Goal: Task Accomplishment & Management: Use online tool/utility

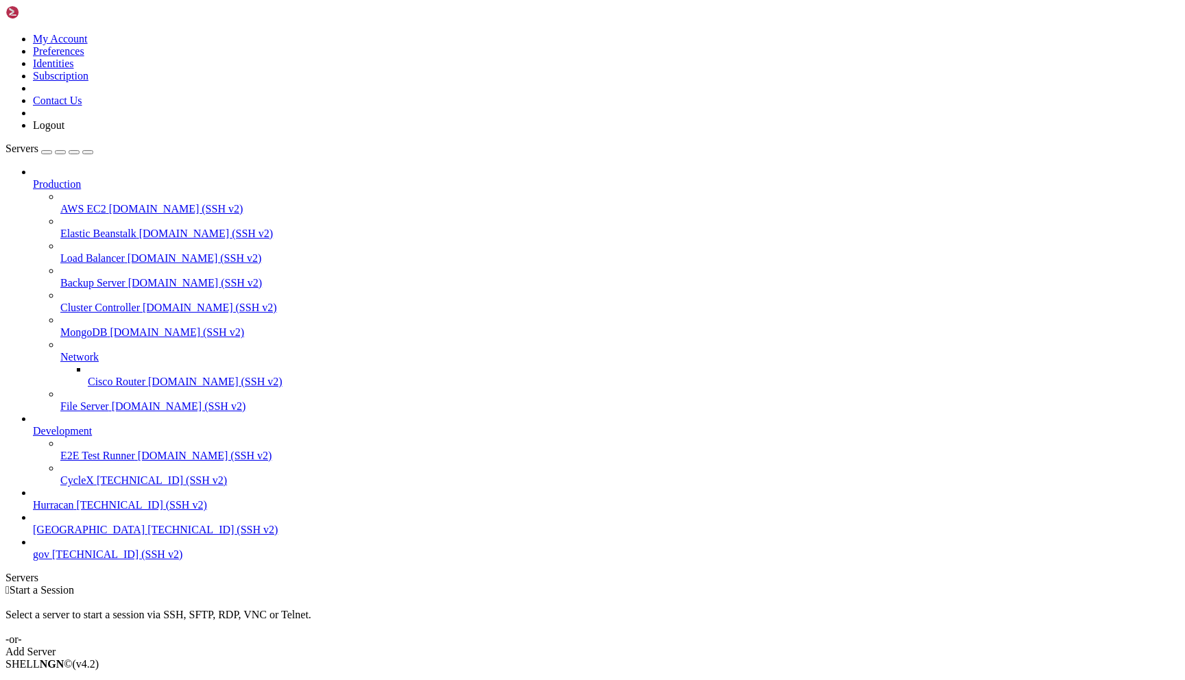
click at [158, 680] on li "Connect" at bounding box center [95, 688] width 125 height 12
type input "/home/admin"
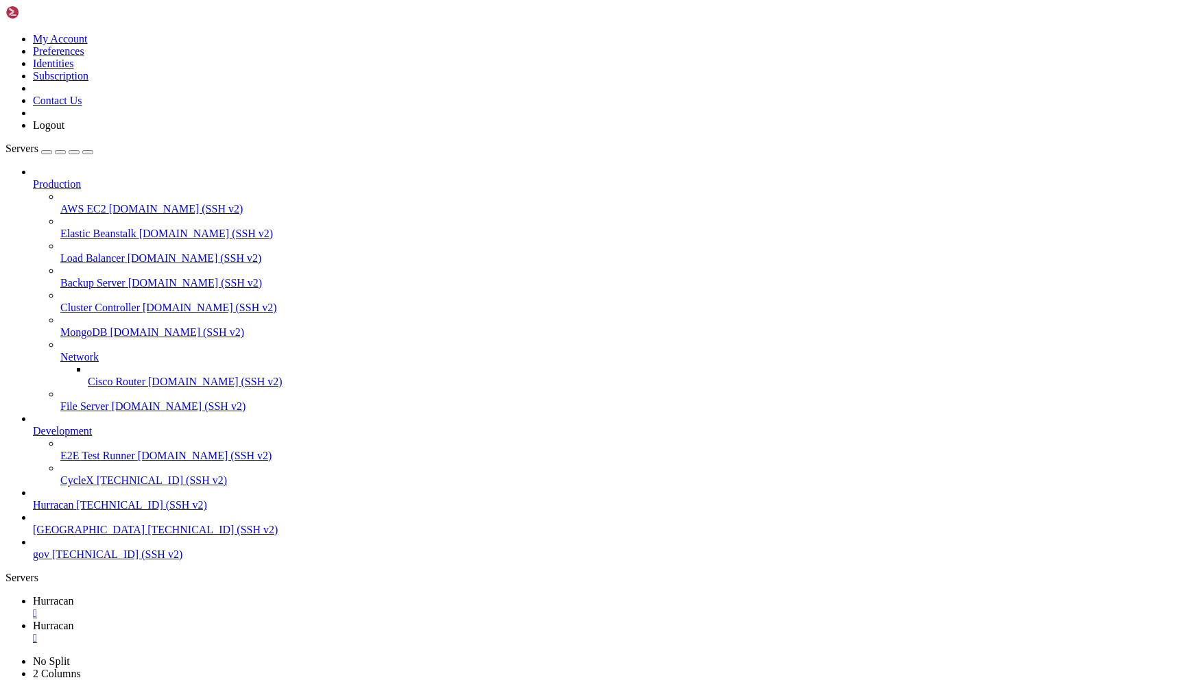
click at [74, 595] on span "Hurracan" at bounding box center [53, 601] width 41 height 12
drag, startPoint x: 18, startPoint y: 920, endPoint x: 247, endPoint y: 1041, distance: 258.9
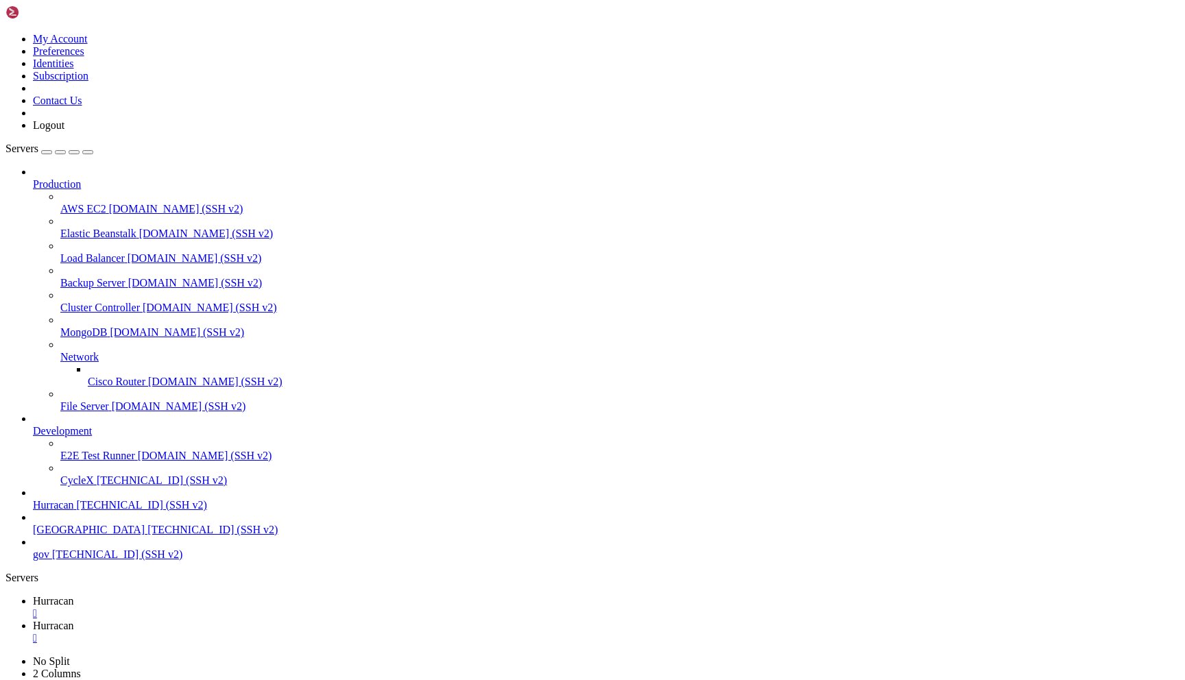
copy div "1. 🔮 Атака через временные файлы Vercel Сценарий "Zero-day": # Злоумышленник мо…"
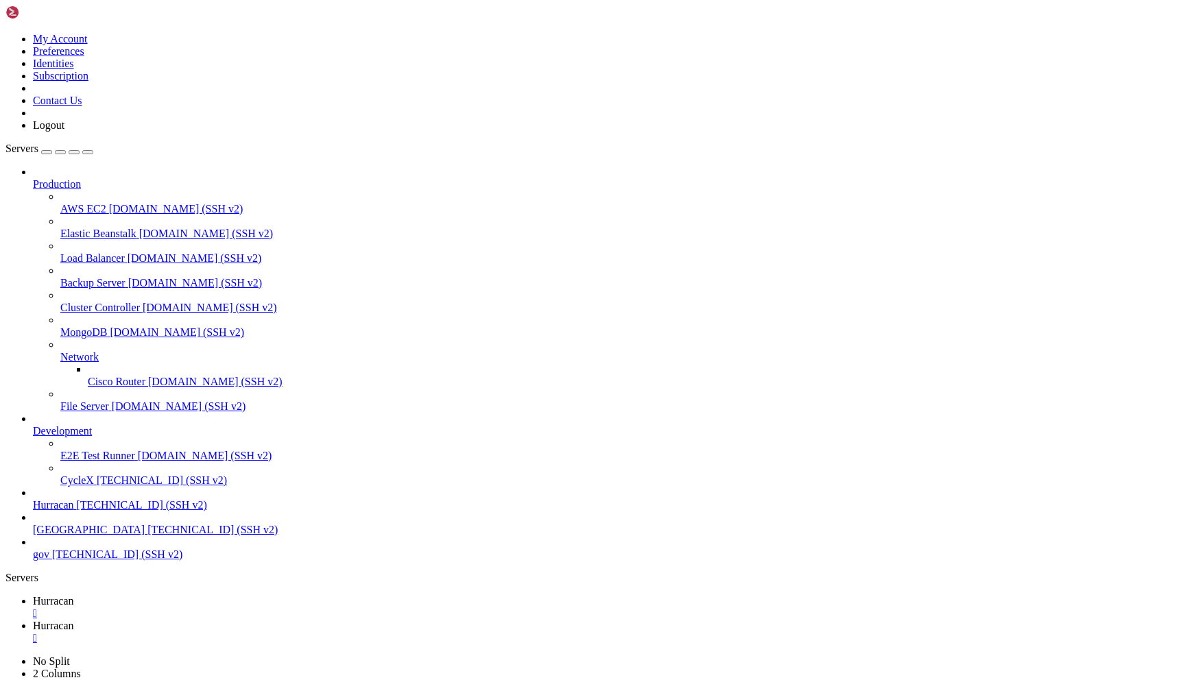
scroll to position [23319, 0]
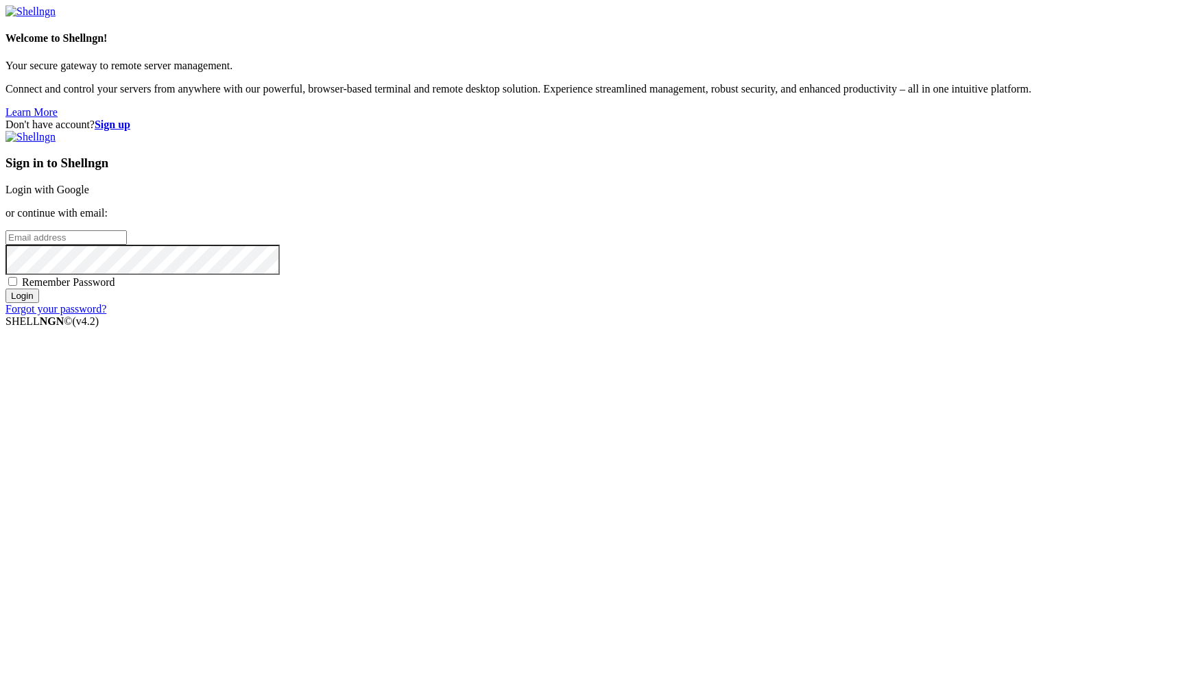
click at [89, 195] on link "Login with Google" at bounding box center [47, 190] width 84 height 12
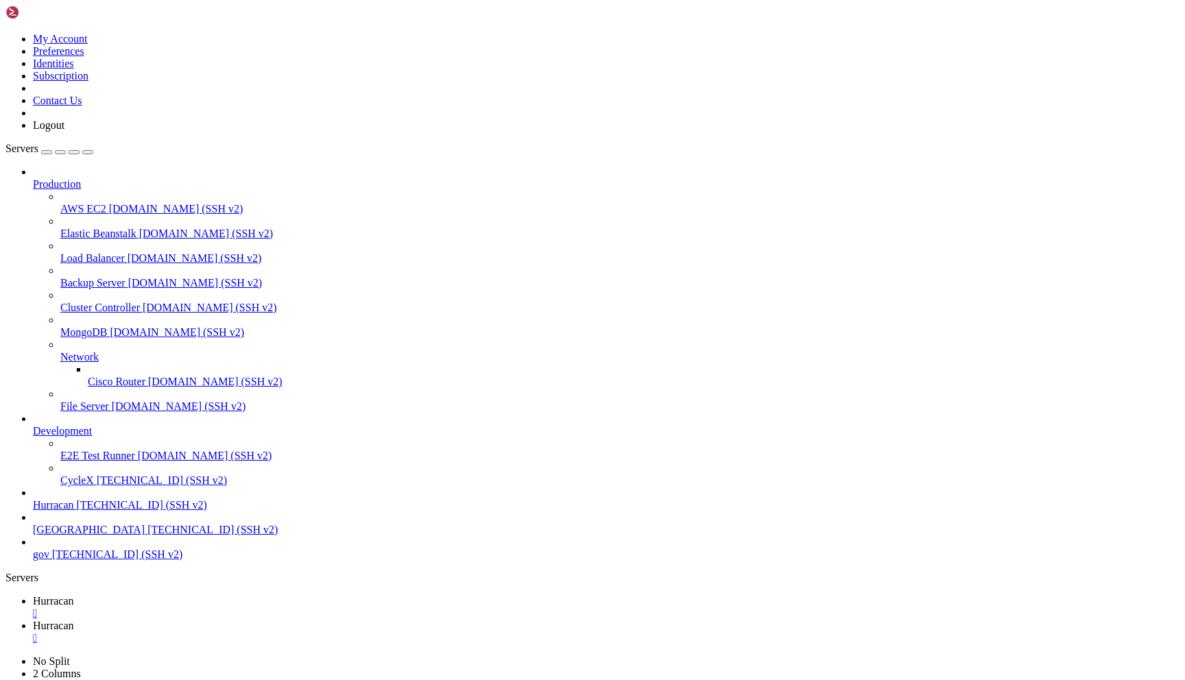
scroll to position [26467, 0]
click at [69, 680] on span "Connect" at bounding box center [51, 688] width 36 height 12
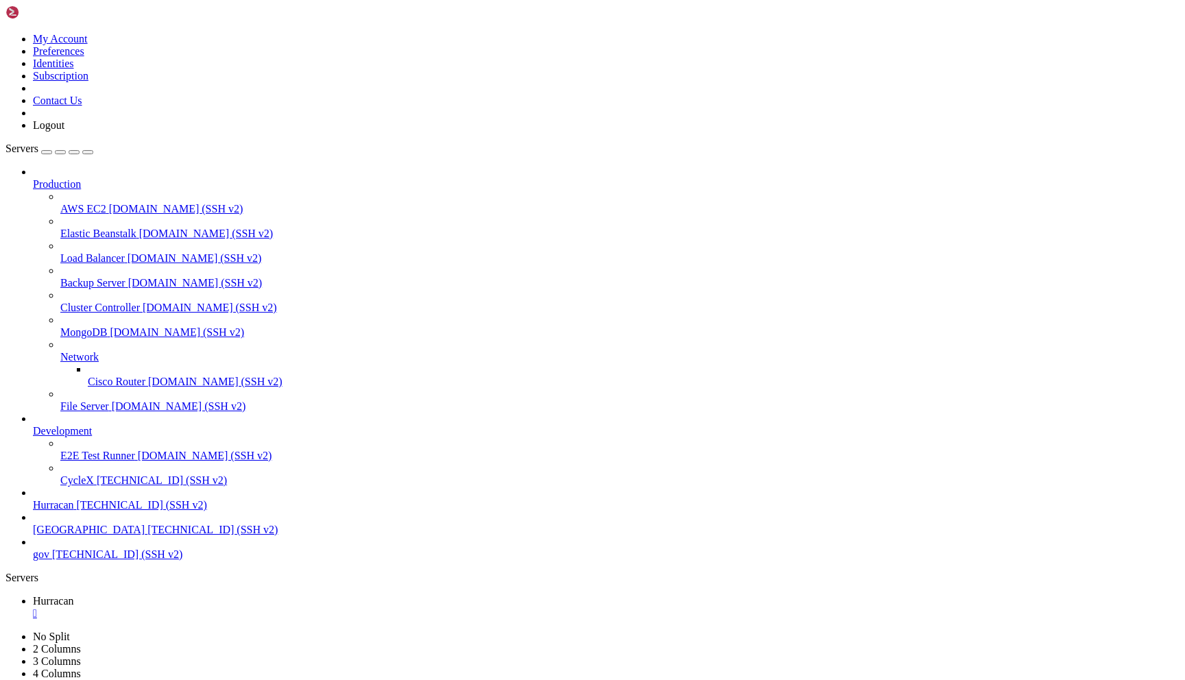
drag, startPoint x: 21, startPoint y: 868, endPoint x: 533, endPoint y: 1345, distance: 699.7
copy div "LOREMIP! Dolors AmETC adipiscin elit sedd EIUSMO t incidid utlabo ETDO magnaali…"
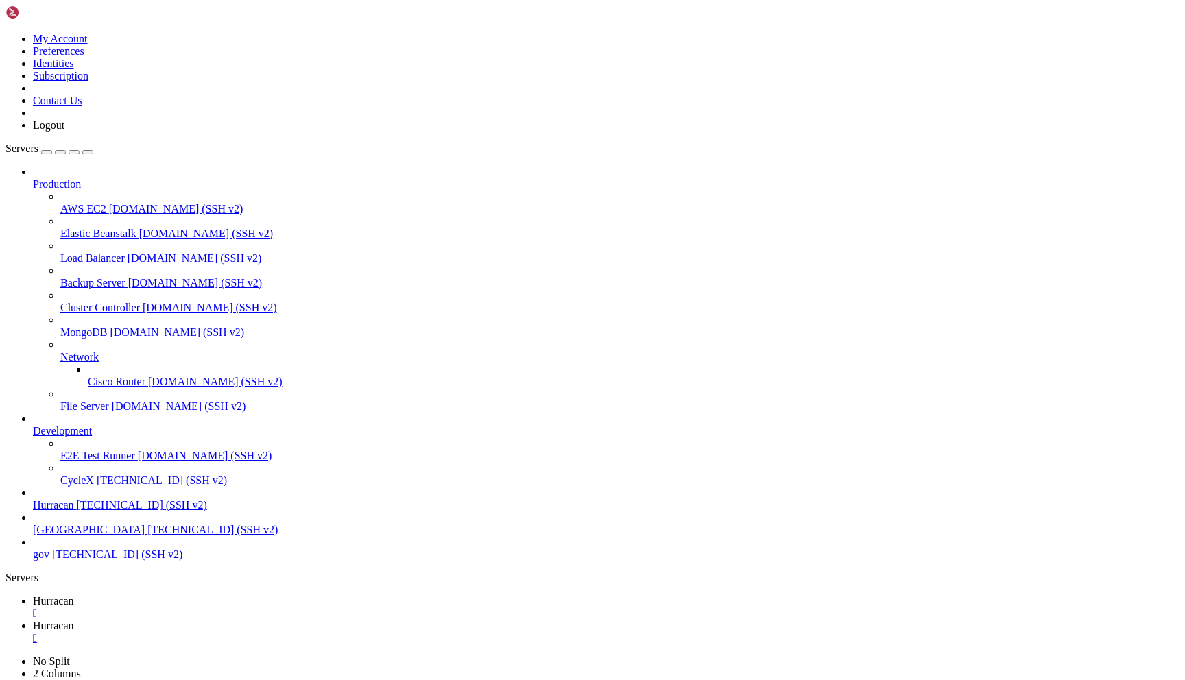
scroll to position [441, 0]
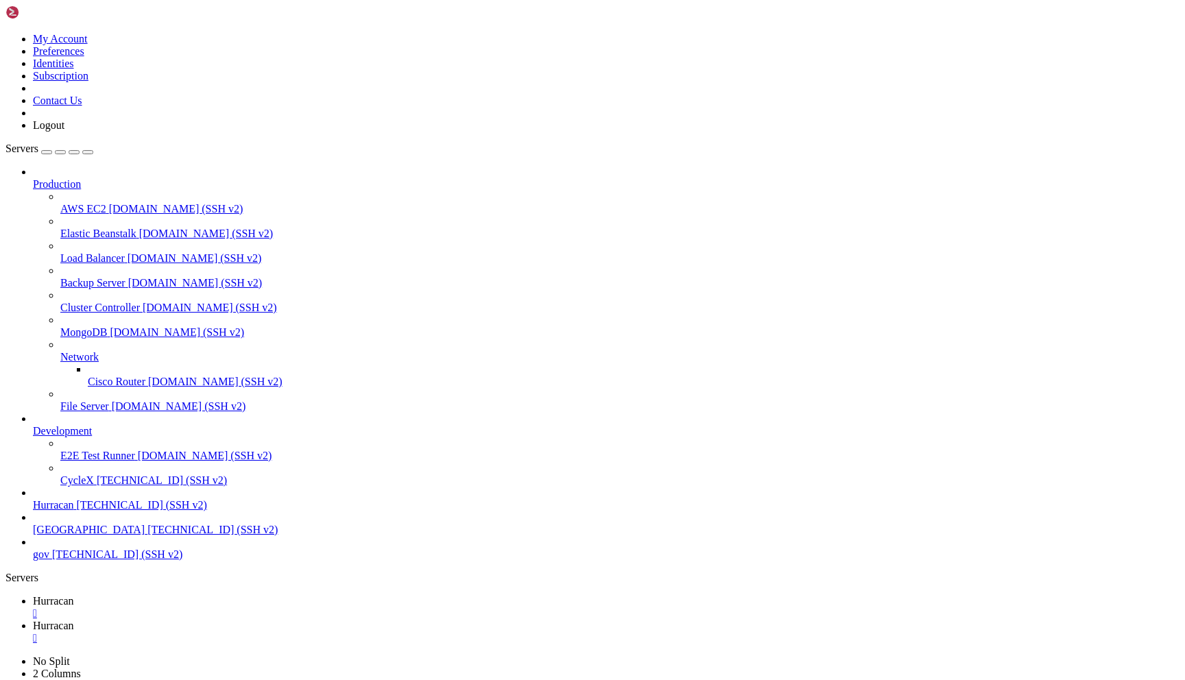
click at [74, 595] on span "Hurracan" at bounding box center [53, 601] width 41 height 12
click at [294, 620] on link "Hurracan " at bounding box center [606, 632] width 1147 height 25
click at [204, 595] on link "Hurracan " at bounding box center [606, 607] width 1147 height 25
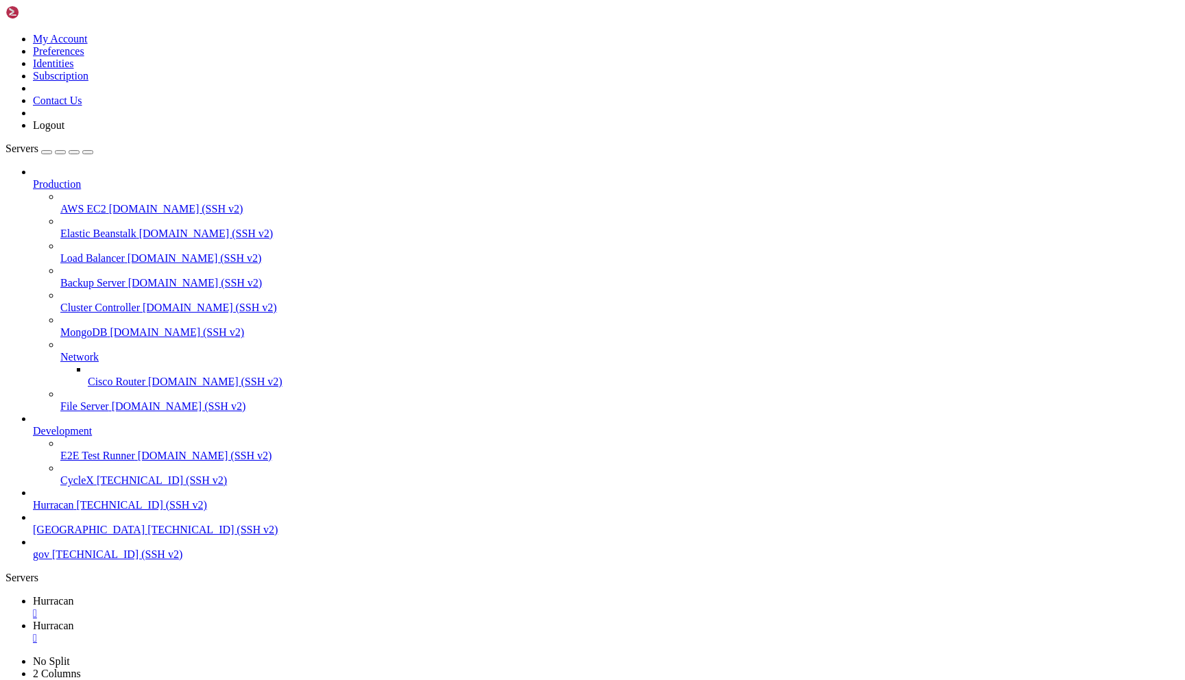
click at [74, 620] on span "Hurracan" at bounding box center [53, 626] width 41 height 12
click at [74, 595] on span "Hurracan" at bounding box center [53, 601] width 41 height 12
click at [304, 620] on link "Hurracan " at bounding box center [606, 632] width 1147 height 25
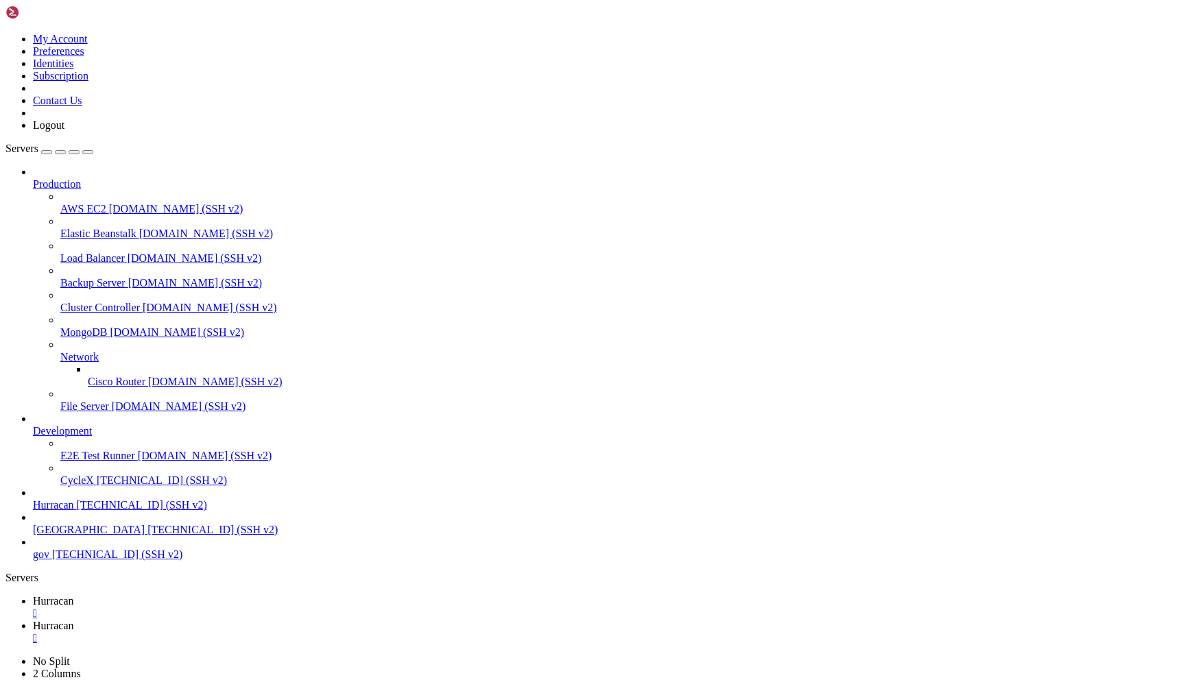
click at [227, 595] on link "Hurracan " at bounding box center [606, 607] width 1147 height 25
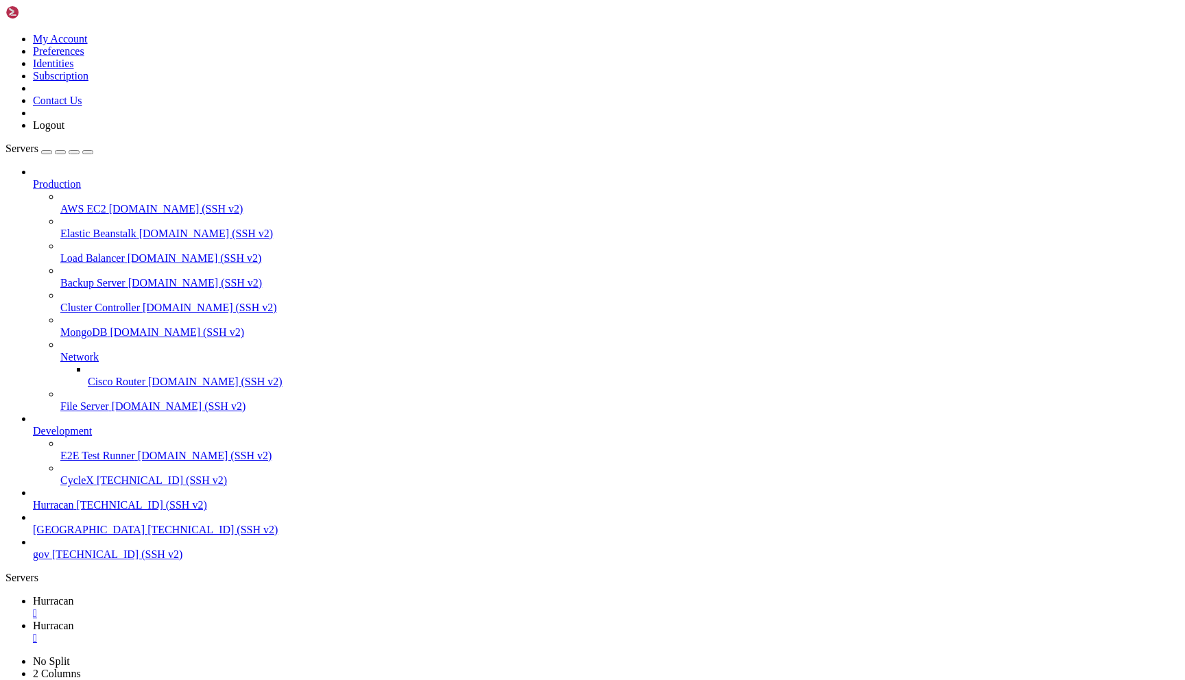
click at [74, 620] on span "Hurracan" at bounding box center [53, 626] width 41 height 12
click at [74, 595] on span "Hurracan" at bounding box center [53, 601] width 41 height 12
click at [74, 620] on span "Hurracan" at bounding box center [53, 626] width 41 height 12
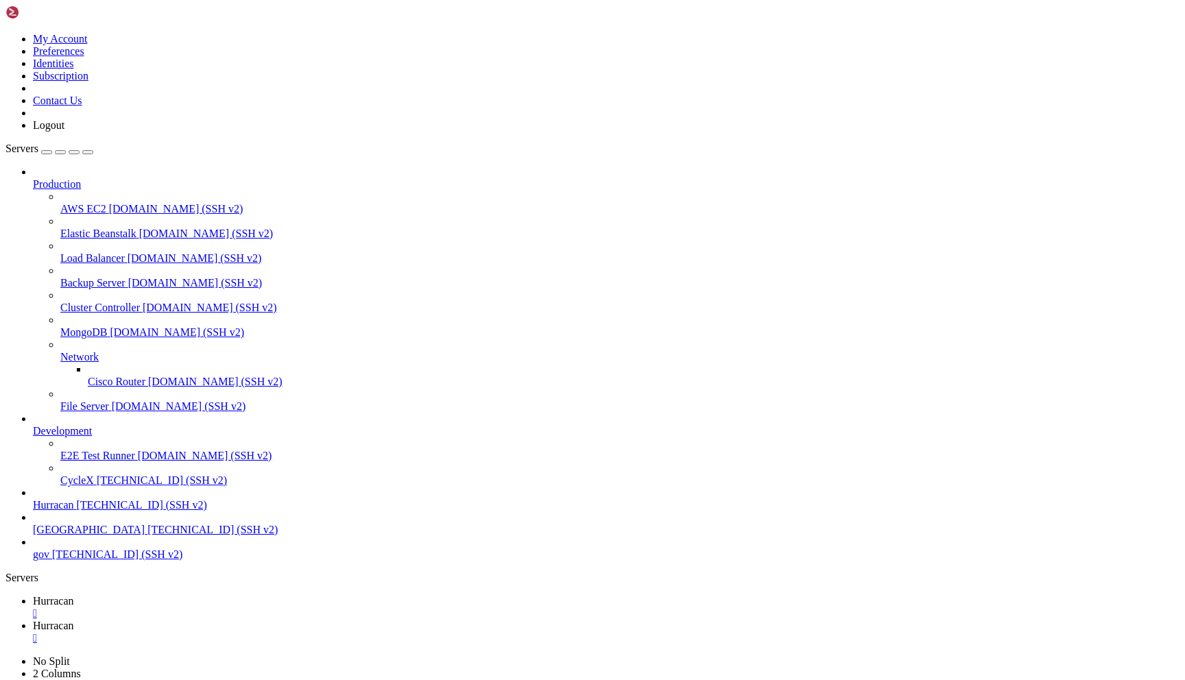
scroll to position [0, 0]
type input "/home/admin"
click at [74, 595] on span "Hurracan" at bounding box center [53, 601] width 41 height 12
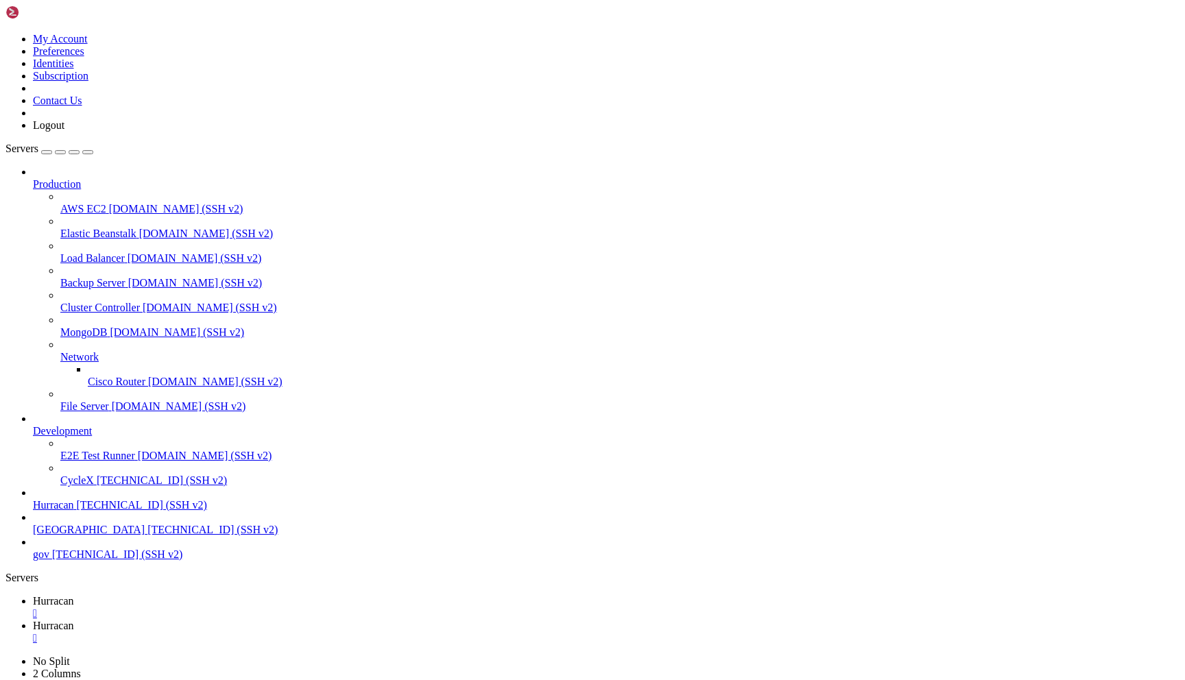
click at [33, 620] on icon at bounding box center [33, 626] width 0 height 12
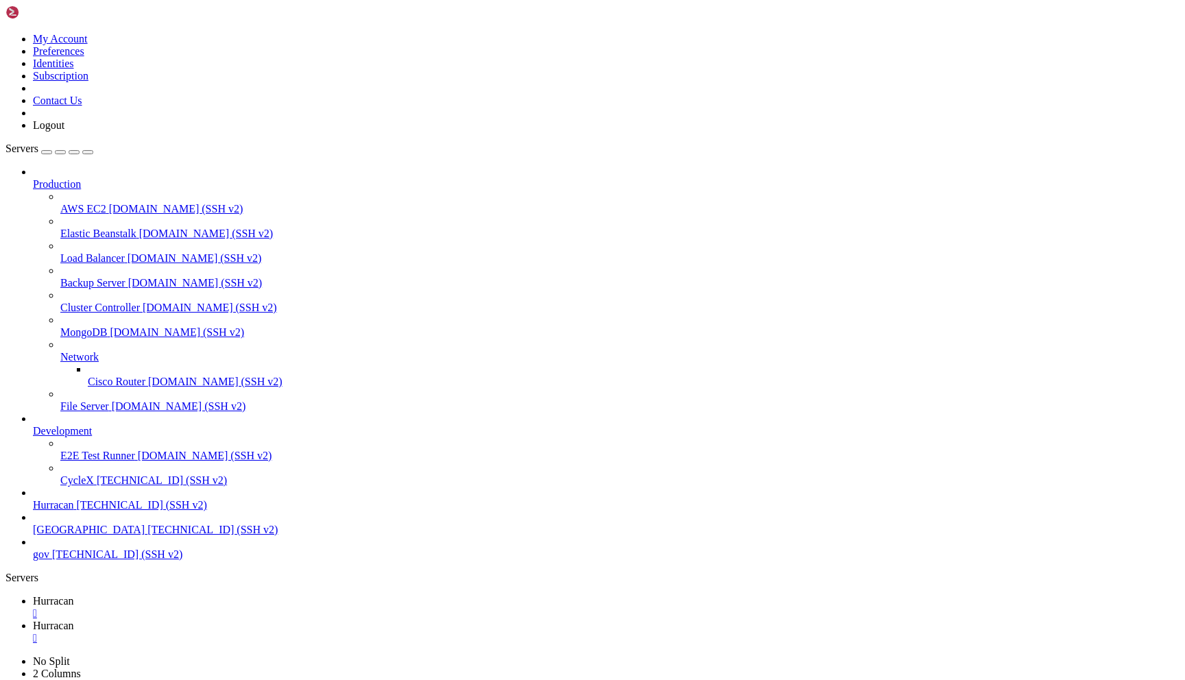
type input "/home/admin/temp"
click at [74, 595] on span "Hurracan" at bounding box center [53, 601] width 41 height 12
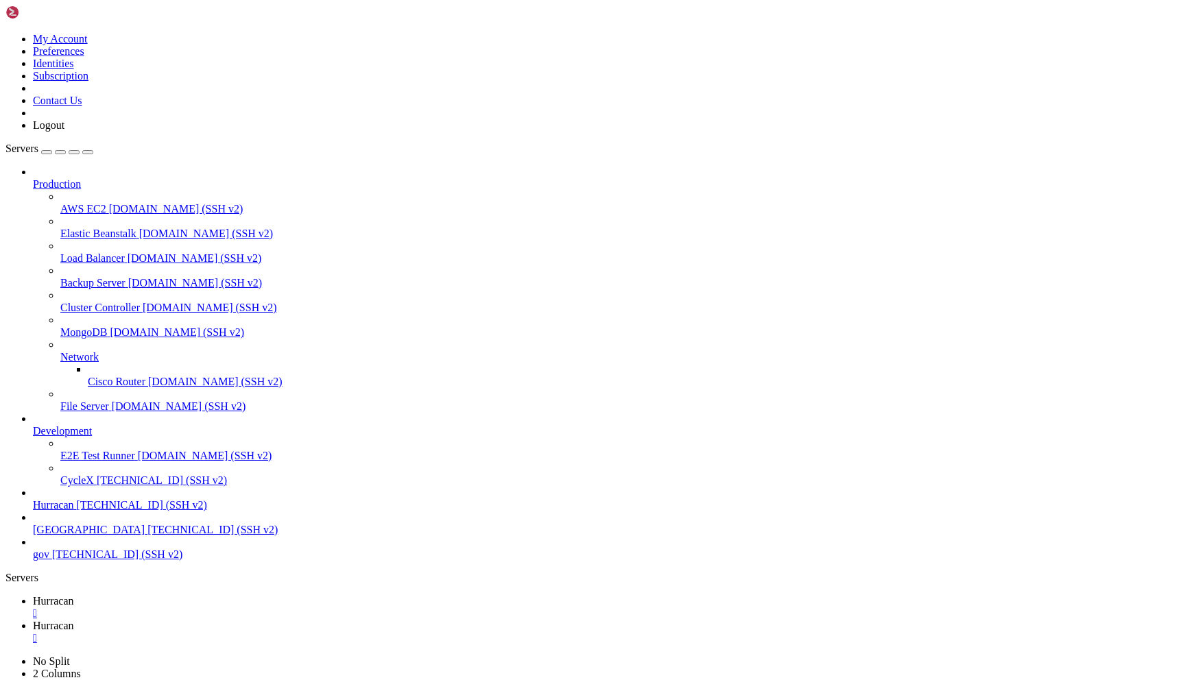
scroll to position [22224, 0]
drag, startPoint x: 23, startPoint y: 1082, endPoint x: 520, endPoint y: 883, distance: 535.2
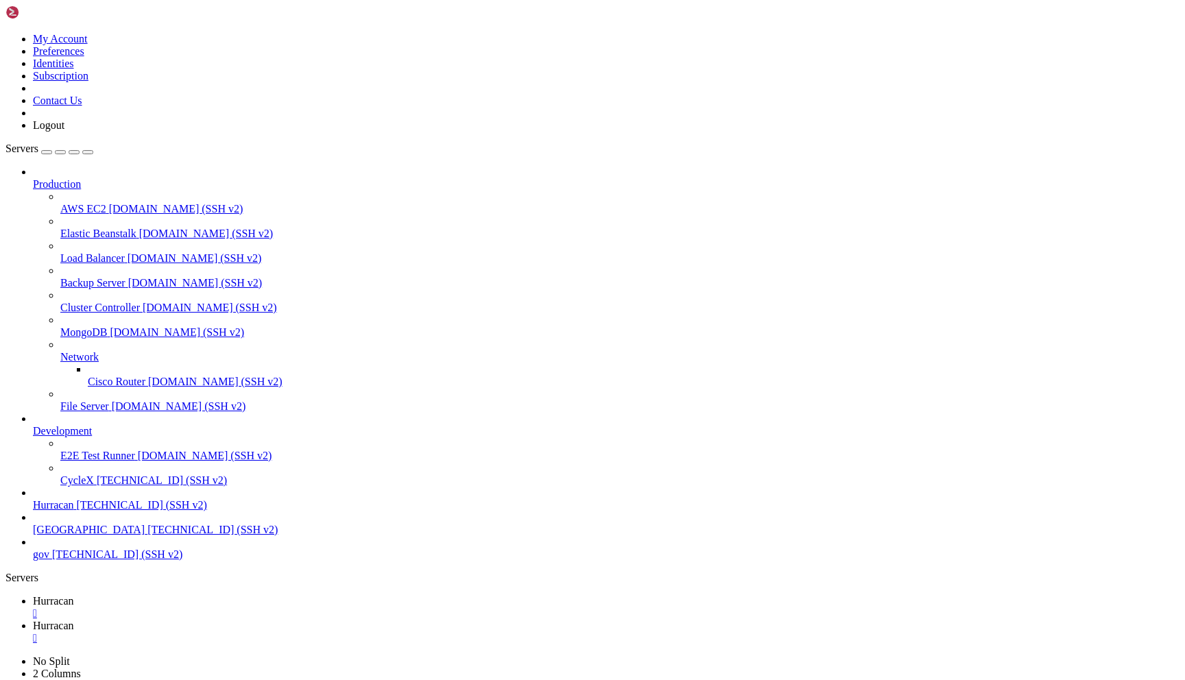
copy div "for shortcuts Эти материалы ясно показывают, что защита была скомпрометирована,…"
click at [282, 620] on link "Hurracan " at bounding box center [606, 632] width 1147 height 25
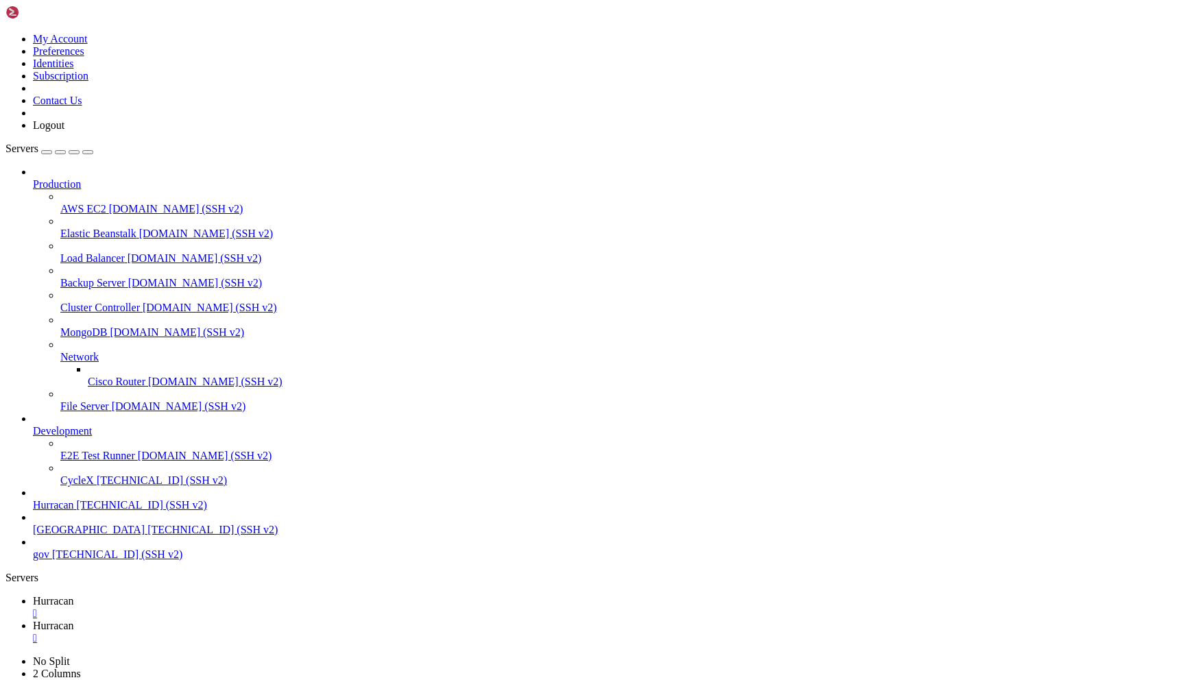
scroll to position [1173, 0]
click at [74, 595] on span "Hurracan" at bounding box center [53, 601] width 41 height 12
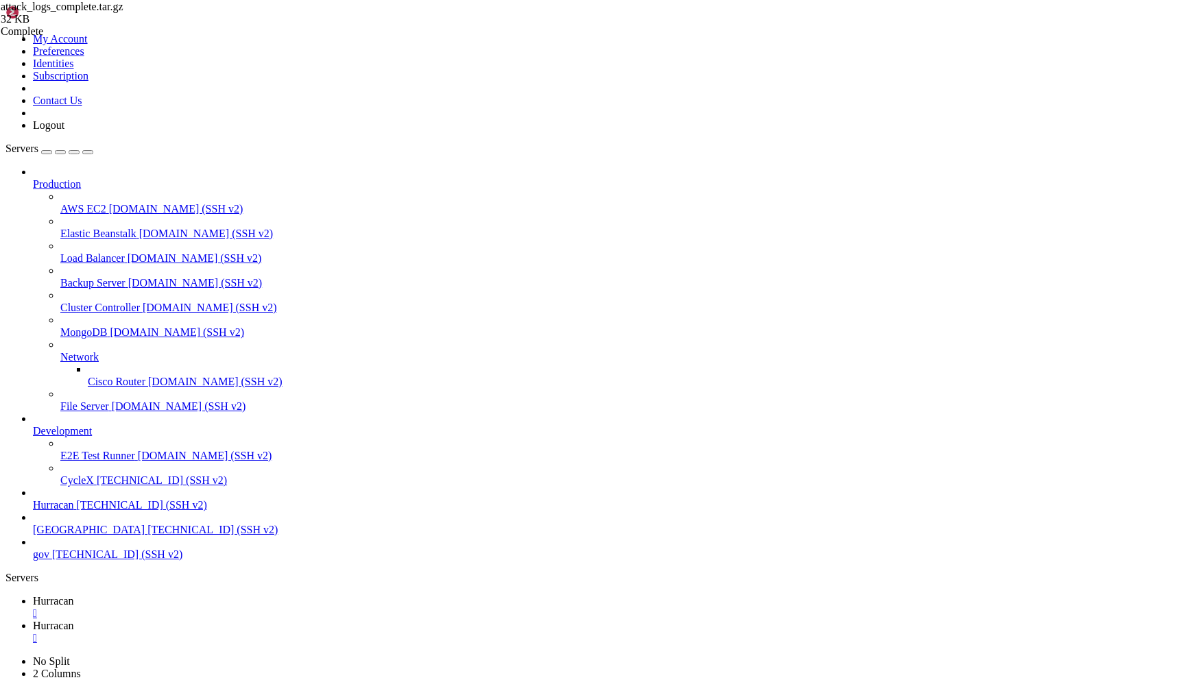
click at [293, 620] on link "Hurracan " at bounding box center [606, 632] width 1147 height 25
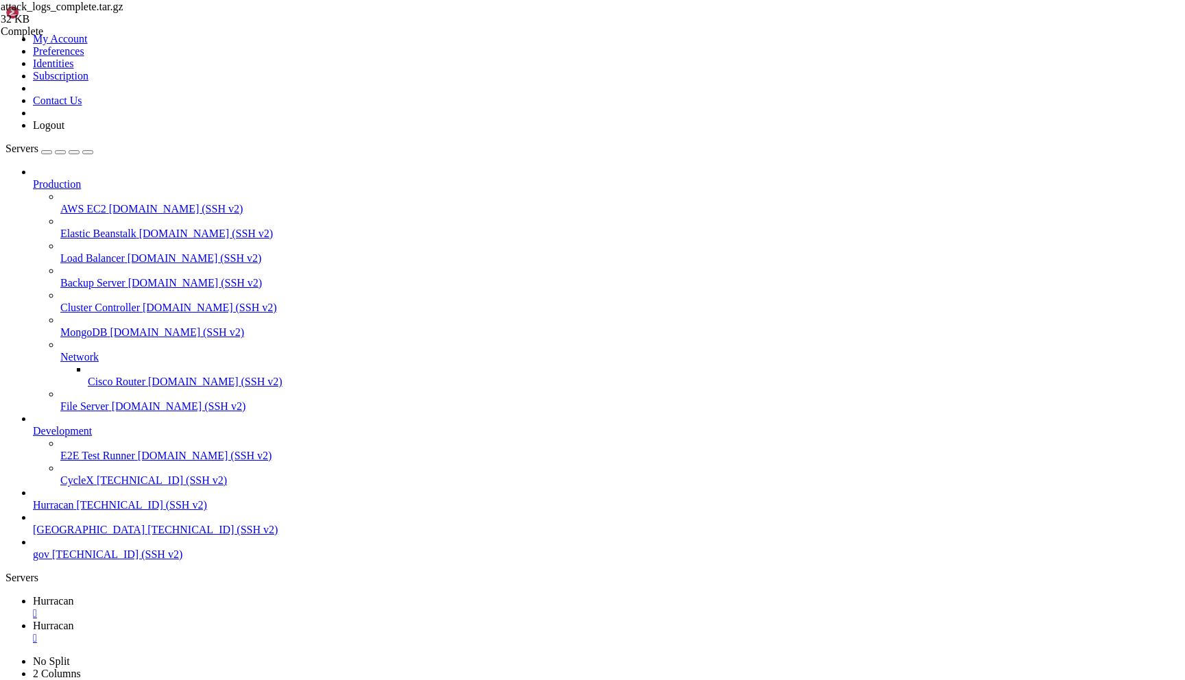
scroll to position [1320, 0]
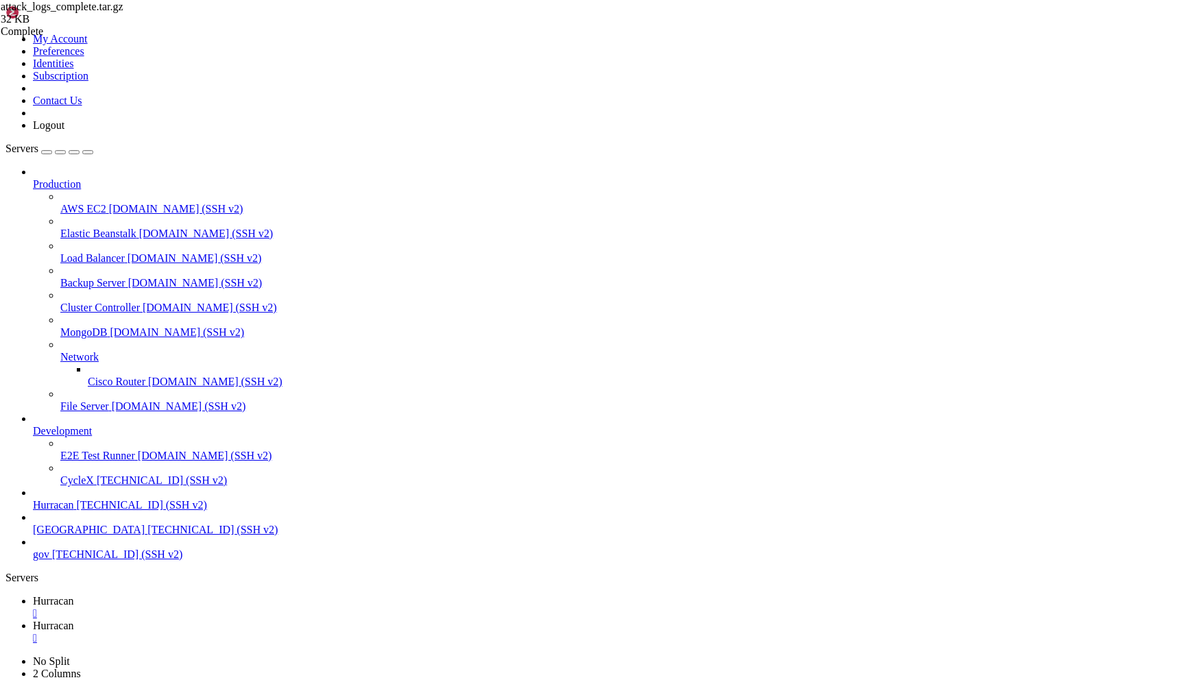
click at [74, 595] on span "Hurracan" at bounding box center [53, 601] width 41 height 12
click at [74, 620] on span "Hurracan" at bounding box center [53, 626] width 41 height 12
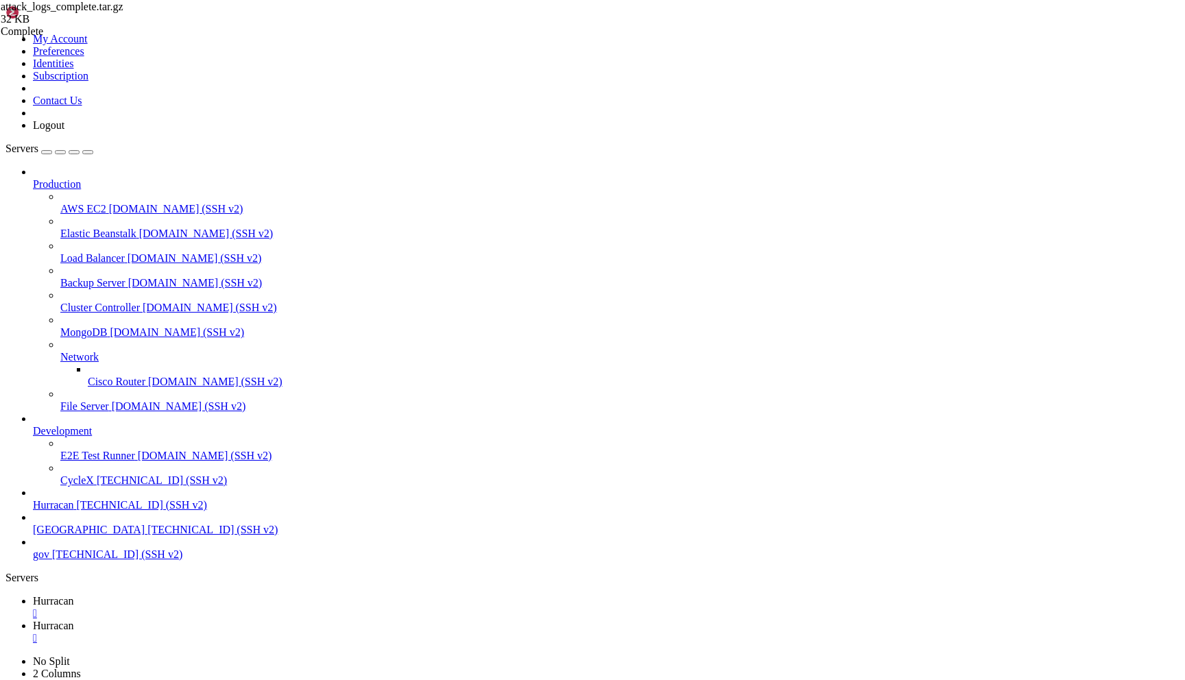
scroll to position [0, 0]
click at [337, 632] on div "" at bounding box center [606, 638] width 1147 height 12
click at [74, 620] on span "Hurracan" at bounding box center [53, 626] width 41 height 12
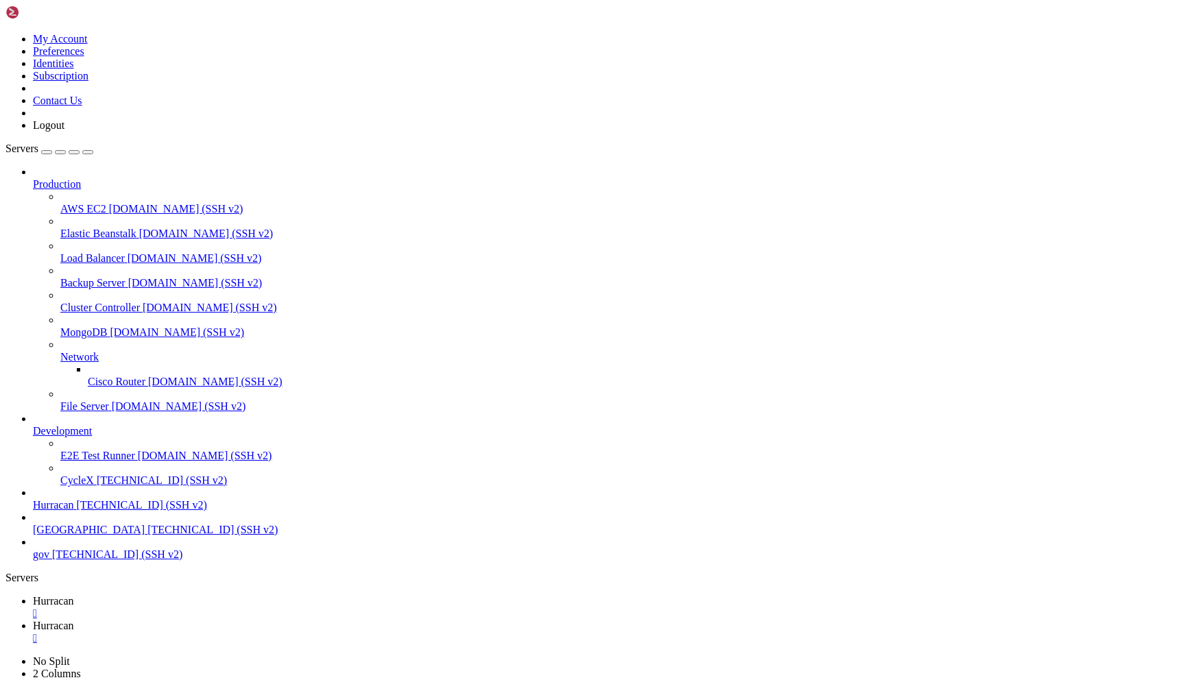
type input "/home/admin"
click at [74, 595] on span "Hurracan" at bounding box center [53, 601] width 41 height 12
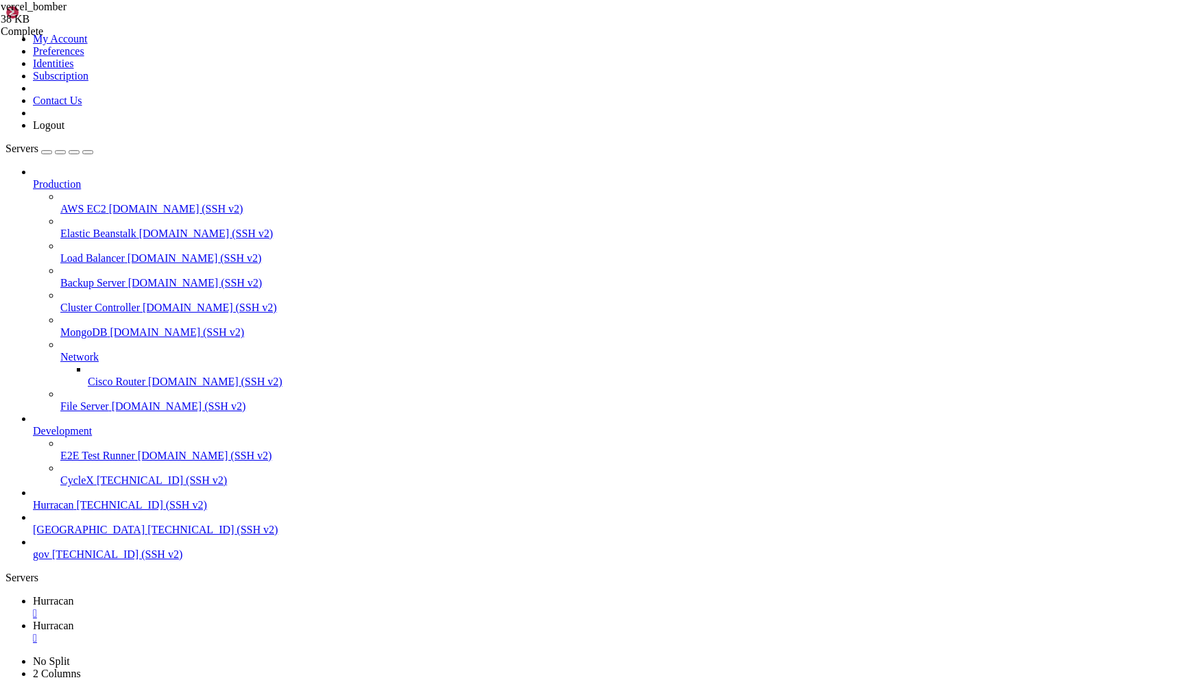
scroll to position [254, 0]
click at [281, 620] on link "Hurracan " at bounding box center [606, 632] width 1147 height 25
click at [339, 632] on div "" at bounding box center [606, 638] width 1147 height 12
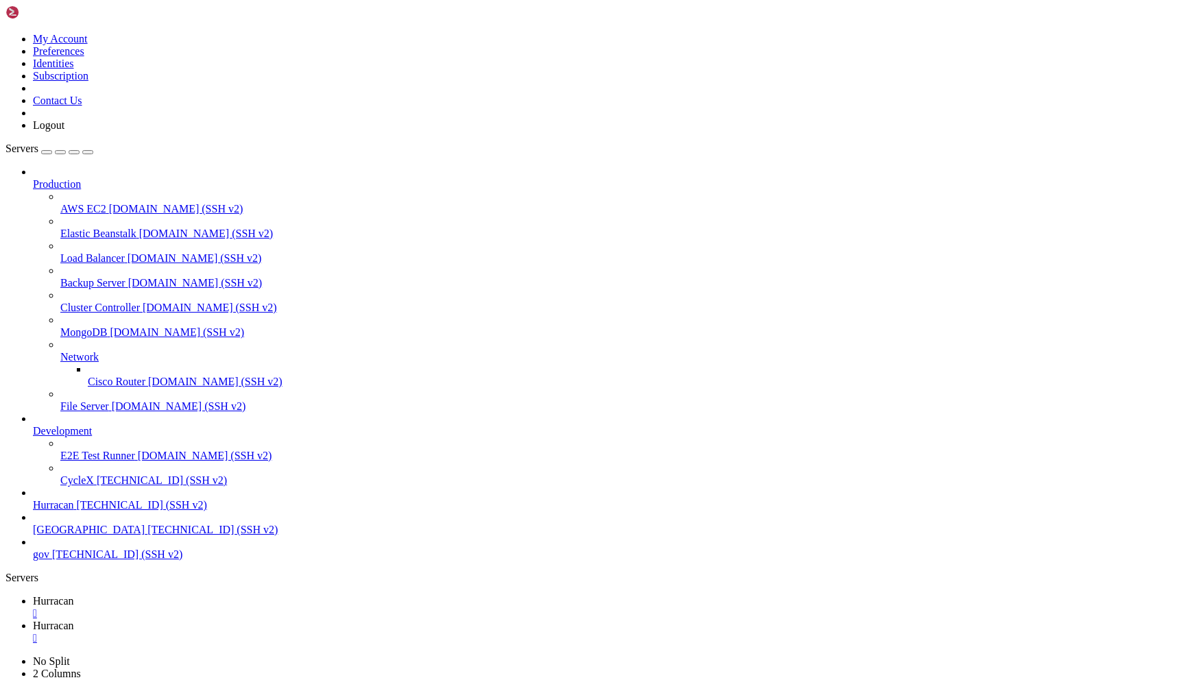
type input "/home/admin"
click at [74, 595] on span "Hurracan" at bounding box center [53, 601] width 41 height 12
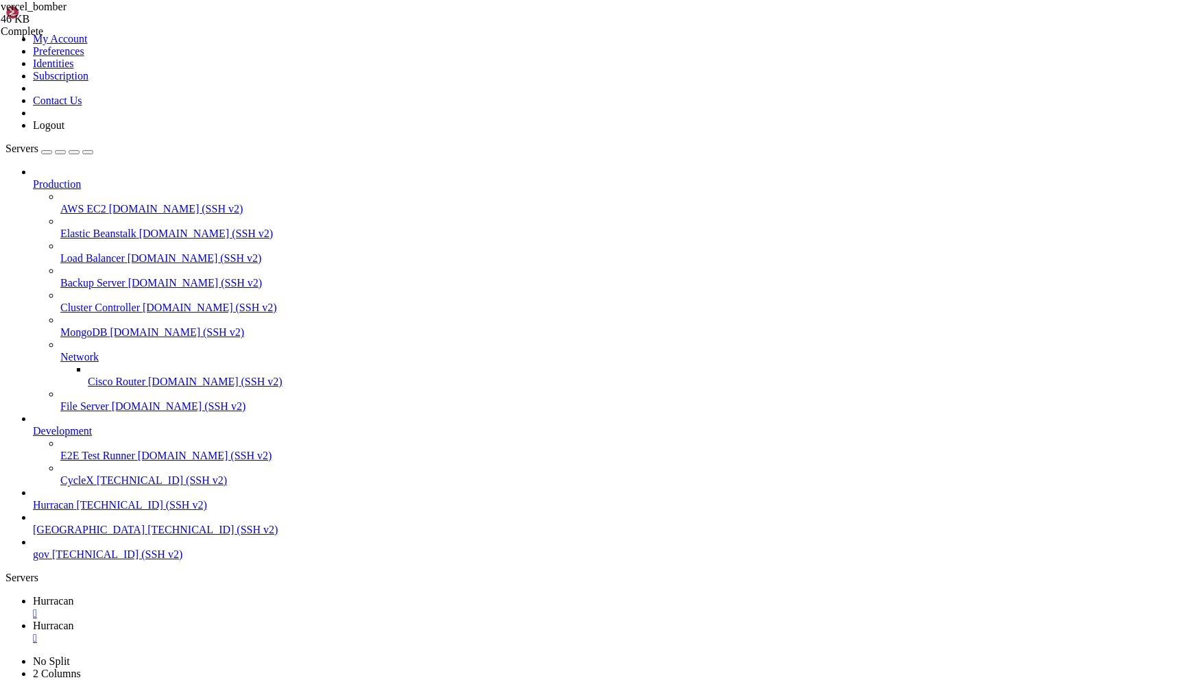
click at [218, 595] on link "Hurracan " at bounding box center [606, 607] width 1147 height 25
drag, startPoint x: 23, startPoint y: 1289, endPoint x: 348, endPoint y: 1320, distance: 326.6
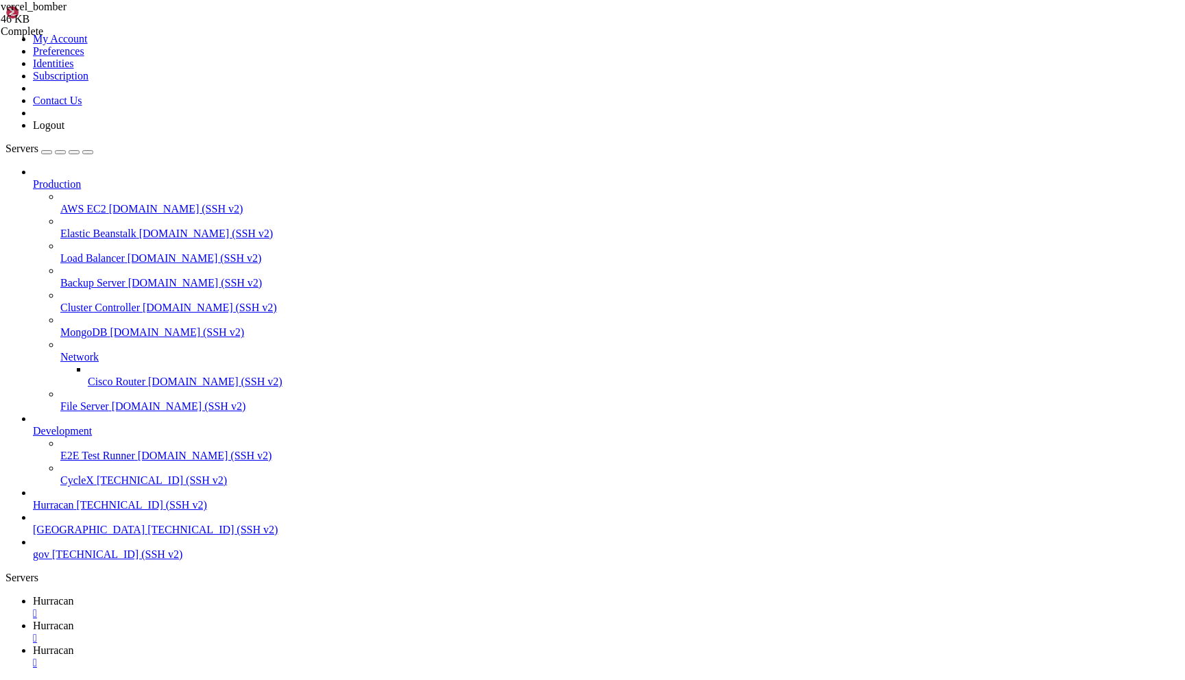
drag, startPoint x: 22, startPoint y: 1270, endPoint x: 352, endPoint y: 1291, distance: 330.5
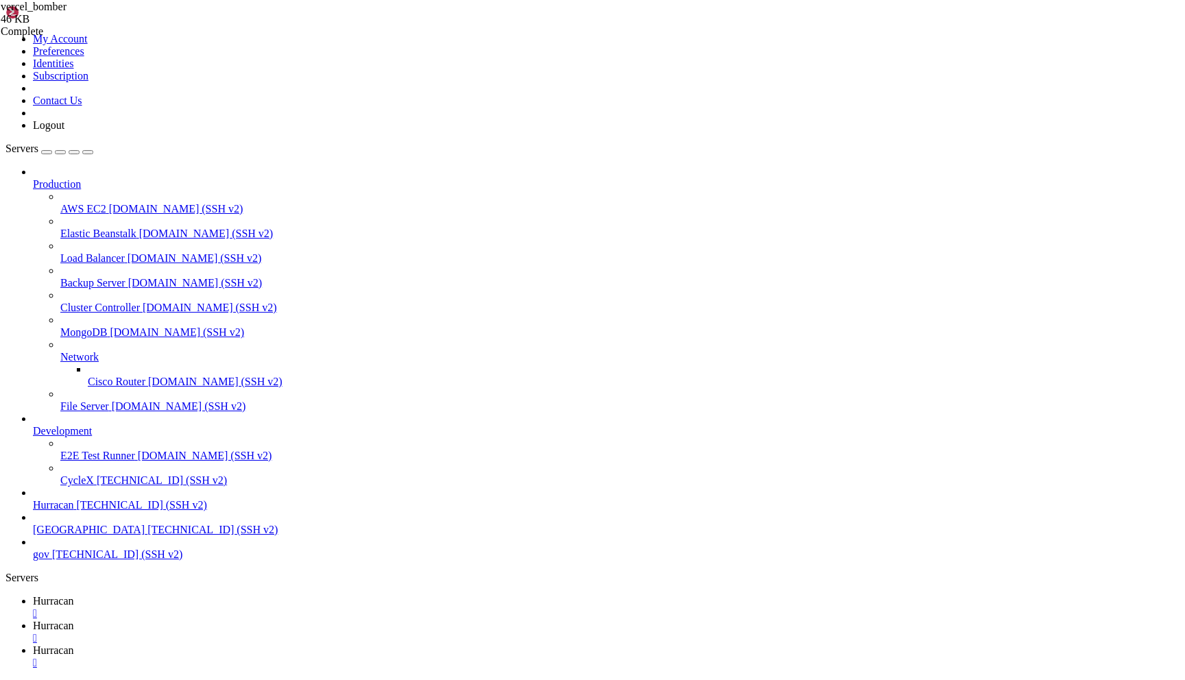
scroll to position [32715, 0]
drag, startPoint x: 73, startPoint y: 1299, endPoint x: 309, endPoint y: 1297, distance: 235.3
copy x-row "Professional Website Security Testing Tool"
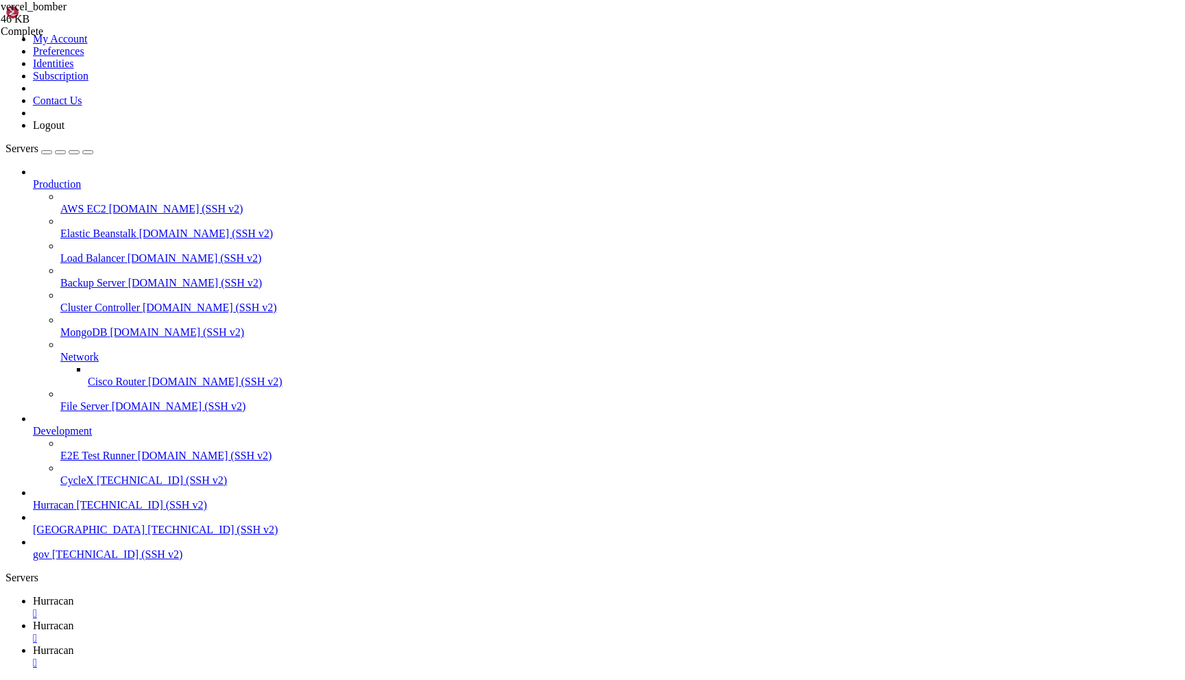
scroll to position [32773, 0]
drag, startPoint x: 21, startPoint y: 1242, endPoint x: 276, endPoint y: 1272, distance: 256.2
copy div "cd /home/admin/vercel_bomber chmod +x 24hour_[DOMAIN_NAME] nohup ./24hour_[DOMA…"
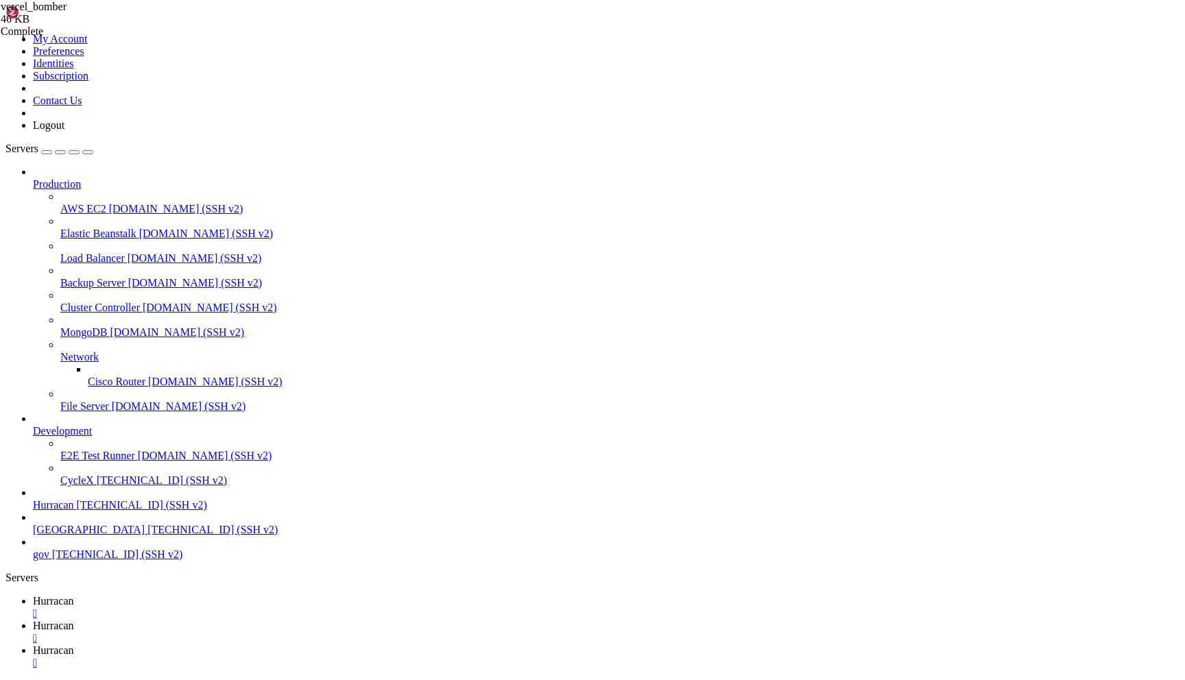
click at [359, 645] on link "Hurracan " at bounding box center [606, 657] width 1147 height 25
click at [228, 595] on link "Hurracan " at bounding box center [606, 607] width 1147 height 25
click at [74, 645] on span "Hurracan" at bounding box center [53, 651] width 41 height 12
drag, startPoint x: 12, startPoint y: 1779, endPoint x: 205, endPoint y: 1831, distance: 200.3
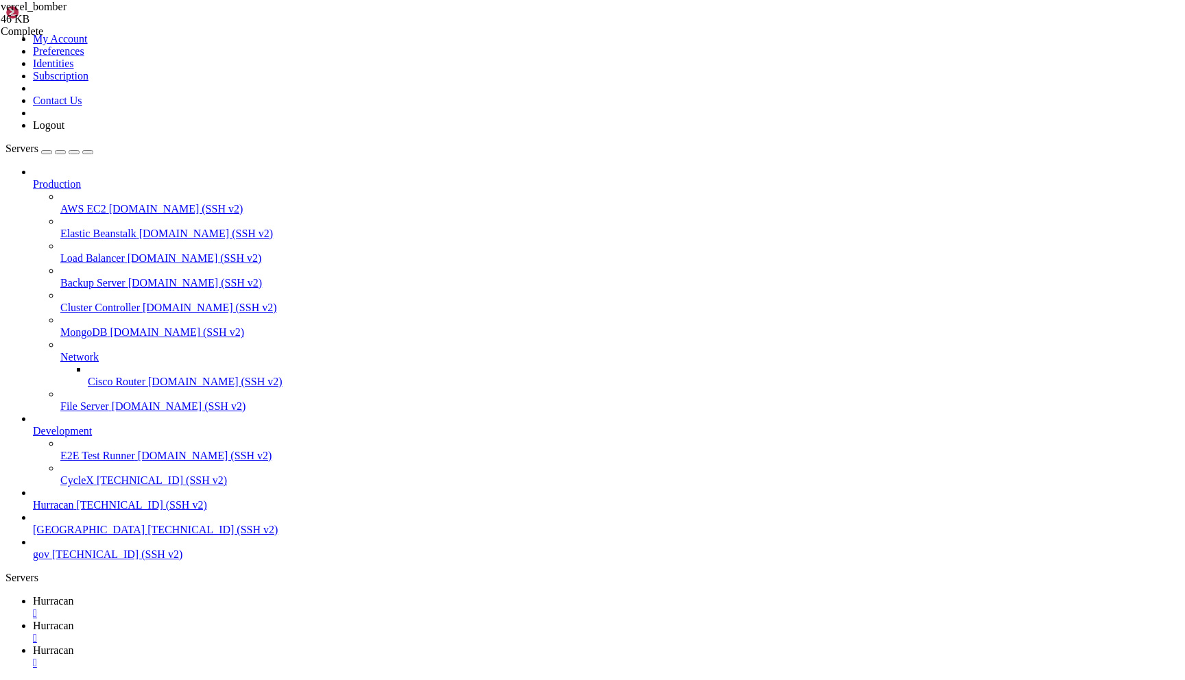
copy div "admin@hurracan : ~ $ cd /home/admin/vercel_bomber chmod +x 24hour_[DOMAIN_NAME]…"
click at [74, 595] on span "Hurracan" at bounding box center [53, 601] width 41 height 12
drag, startPoint x: 20, startPoint y: 1356, endPoint x: 267, endPoint y: 1366, distance: 247.1
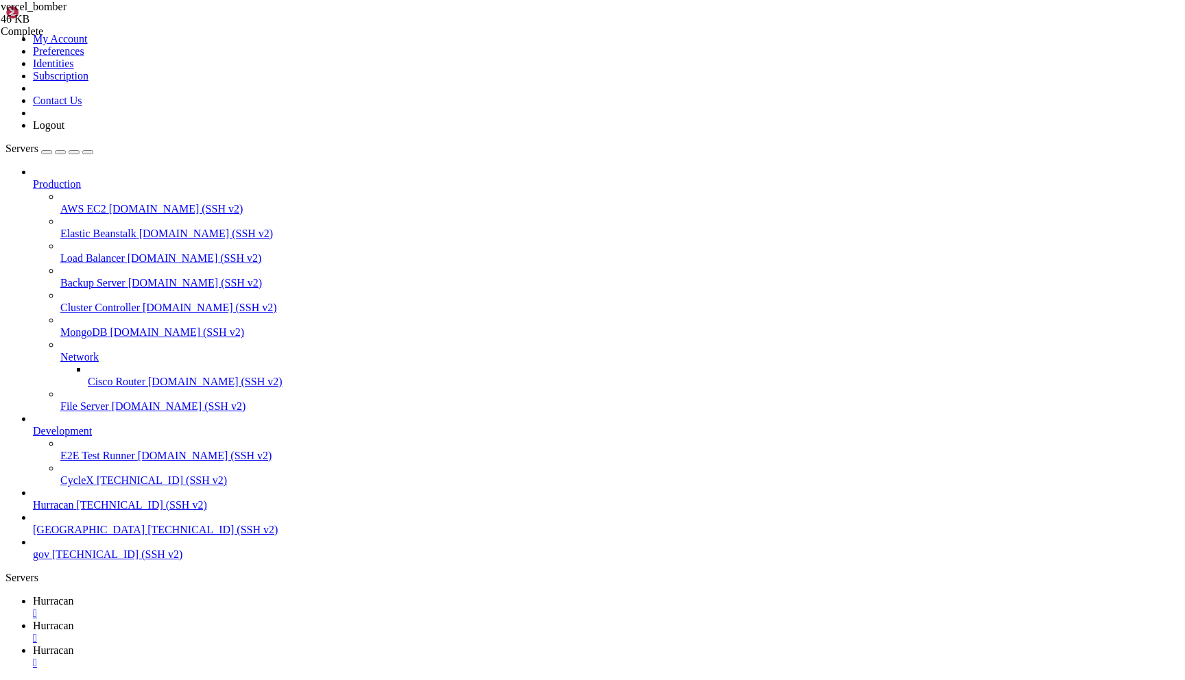
copy div "nohup ./24hour_attack.sh > /home/admin/vercel_bomber/logs/24hour_fixed.log 2>&1…"
click at [74, 645] on span "Hurracan" at bounding box center [53, 651] width 41 height 12
click at [74, 595] on span "Hurracan" at bounding box center [53, 601] width 41 height 12
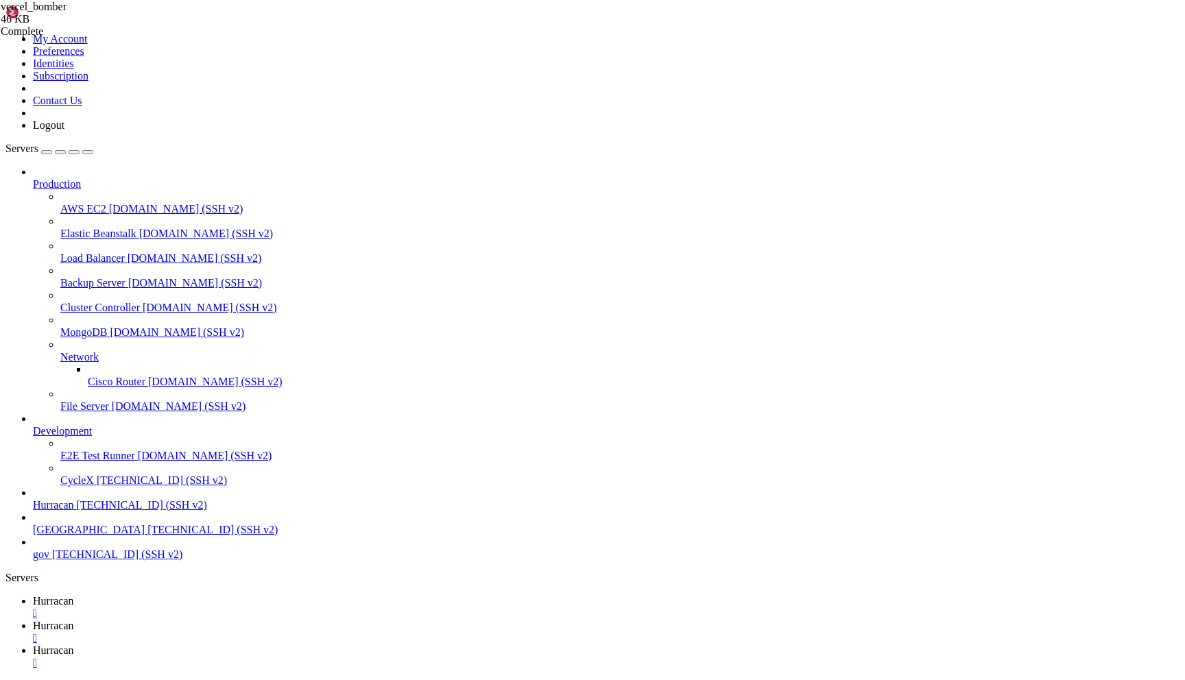
scroll to position [37633, 0]
drag, startPoint x: 31, startPoint y: 916, endPoint x: 278, endPoint y: 917, distance: 247.6
copy x-row "API endpoints discovery → /api/webhook активен"
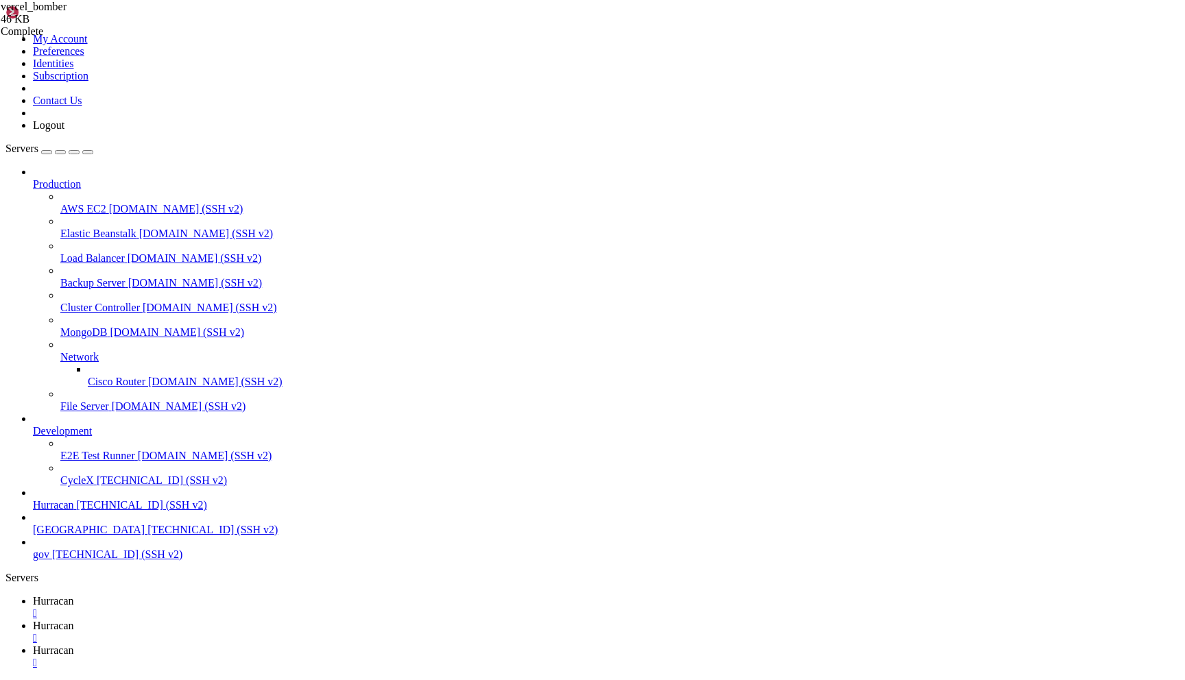
drag, startPoint x: 19, startPoint y: 918, endPoint x: 236, endPoint y: 1261, distance: 405.7
copy div "Анализ рисков /api/webhook endpoint: 🎯 Теоретические риски webhook endpoints: 1…"
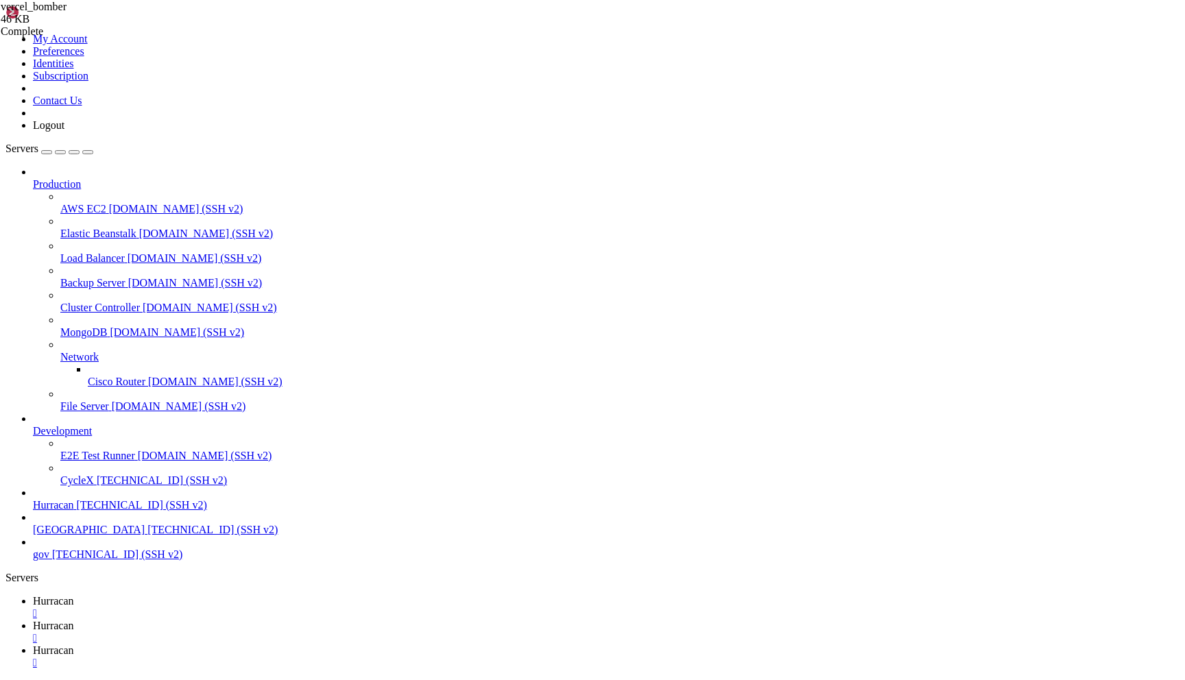
drag, startPoint x: 20, startPoint y: 916, endPoint x: 217, endPoint y: 1405, distance: 528.0
copy div "Анализ рисков /api/webhook endpoint: 🎯 Теоретические риски webhook endpoints: 1…"
click at [311, 620] on link "Hurracan " at bounding box center [606, 632] width 1147 height 25
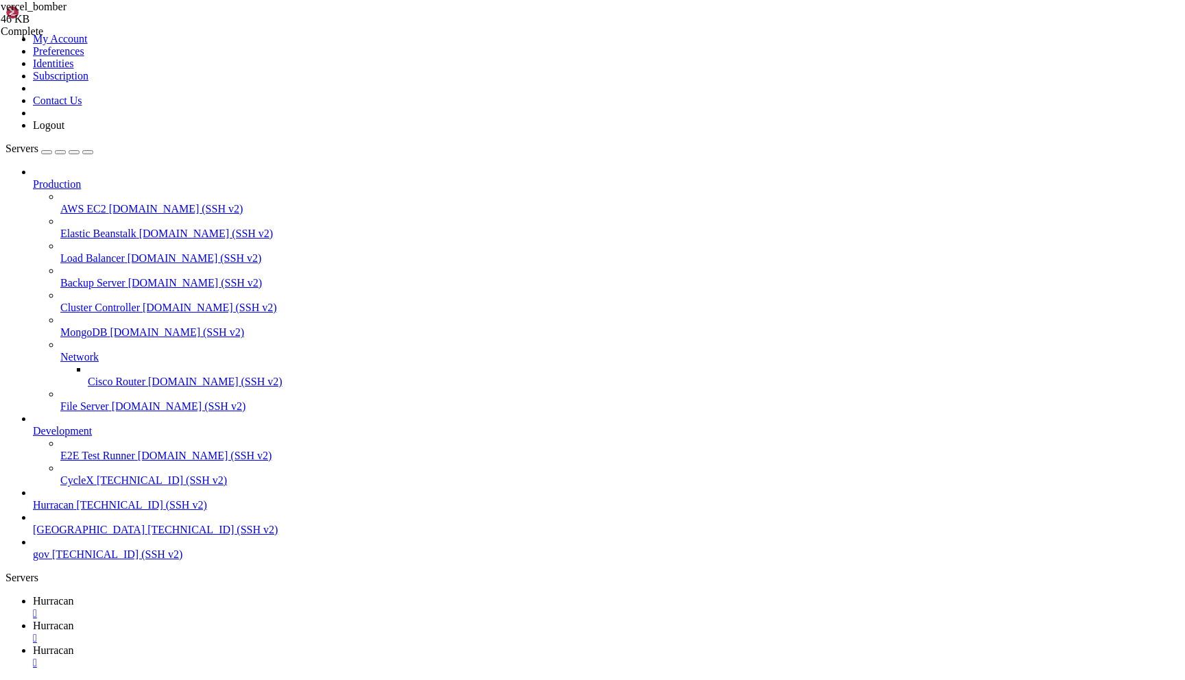
click at [340, 632] on div "" at bounding box center [606, 638] width 1147 height 12
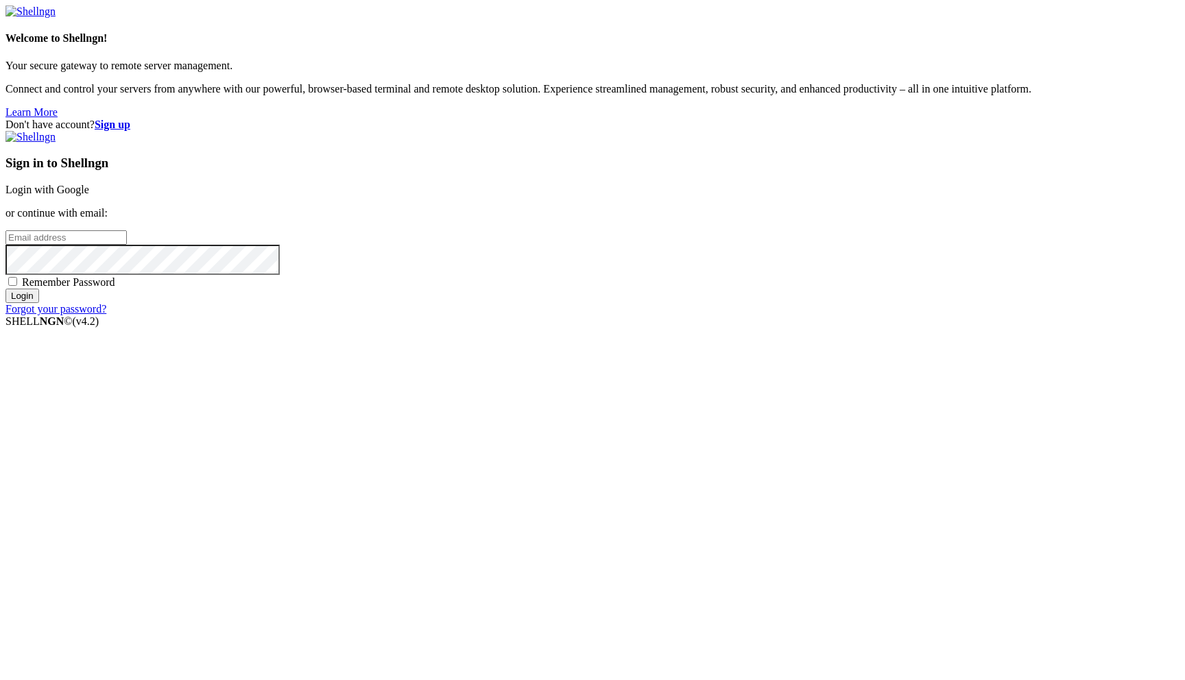
click at [89, 195] on link "Login with Google" at bounding box center [47, 190] width 84 height 12
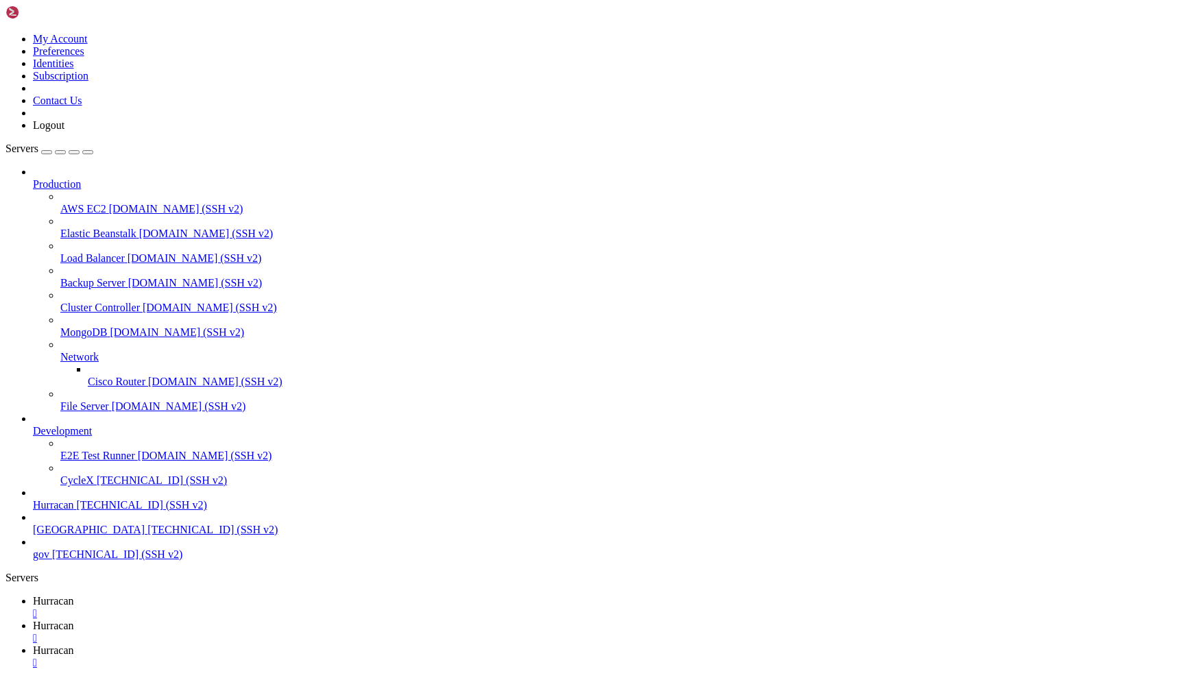
scroll to position [38396, 0]
click at [74, 645] on span "Hurracan" at bounding box center [53, 651] width 41 height 12
click at [211, 595] on link "Hurracan " at bounding box center [606, 607] width 1147 height 25
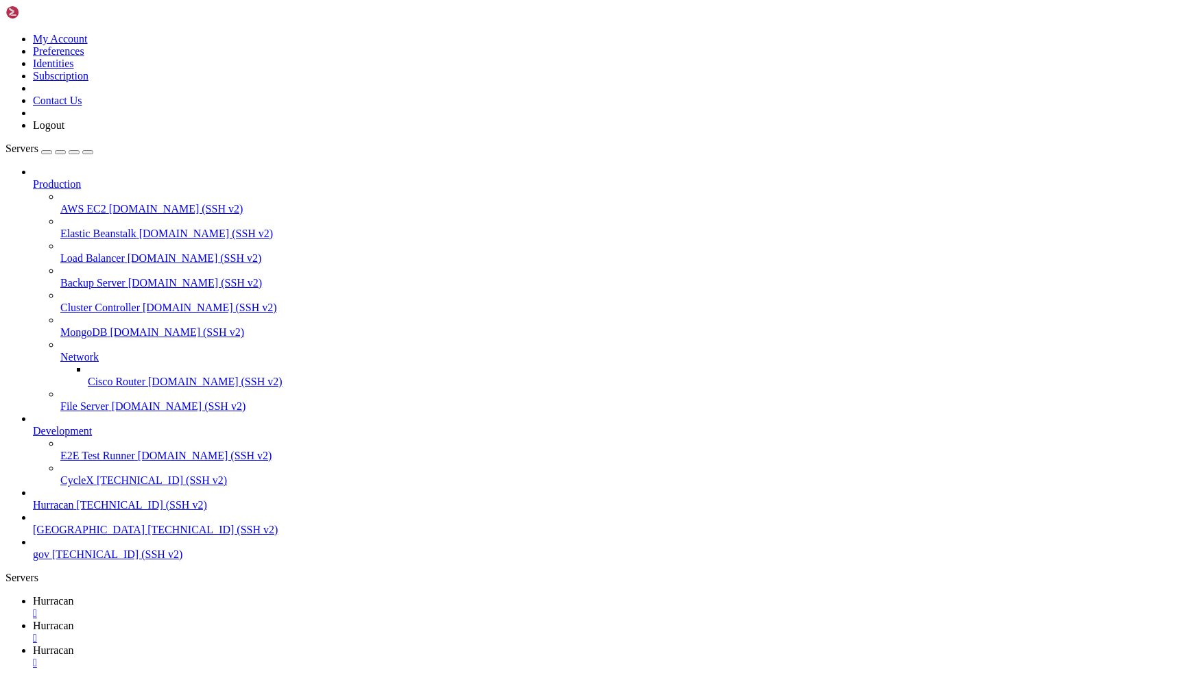
click at [374, 645] on link "Hurracan " at bounding box center [606, 657] width 1147 height 25
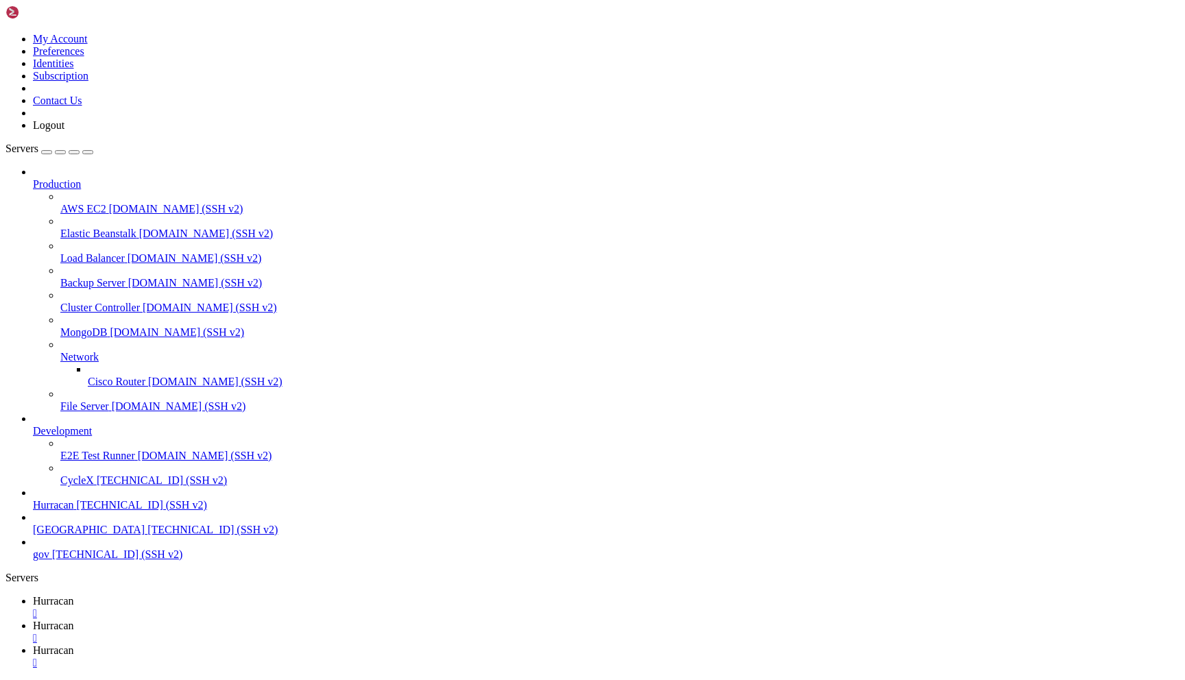
type input "/home/admin"
click at [182, 595] on link "Hurracan " at bounding box center [606, 607] width 1147 height 25
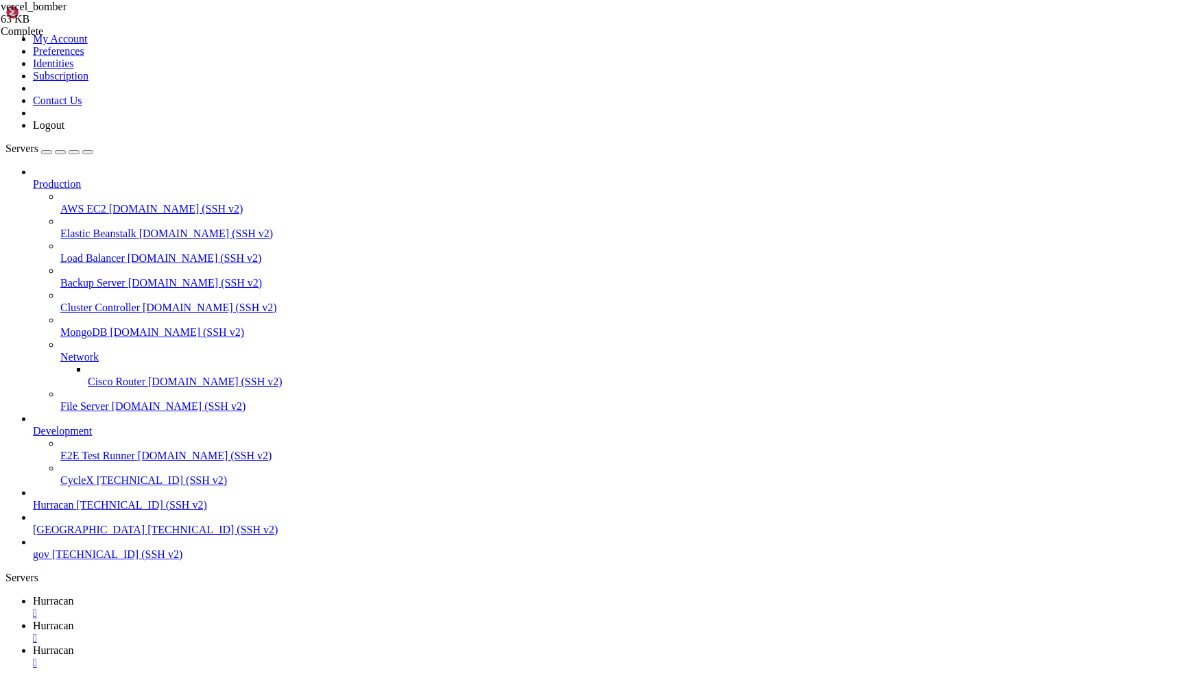
scroll to position [39021, 0]
click at [250, 608] on div "" at bounding box center [606, 614] width 1147 height 12
drag, startPoint x: 101, startPoint y: 933, endPoint x: 265, endPoint y: 962, distance: 167.1
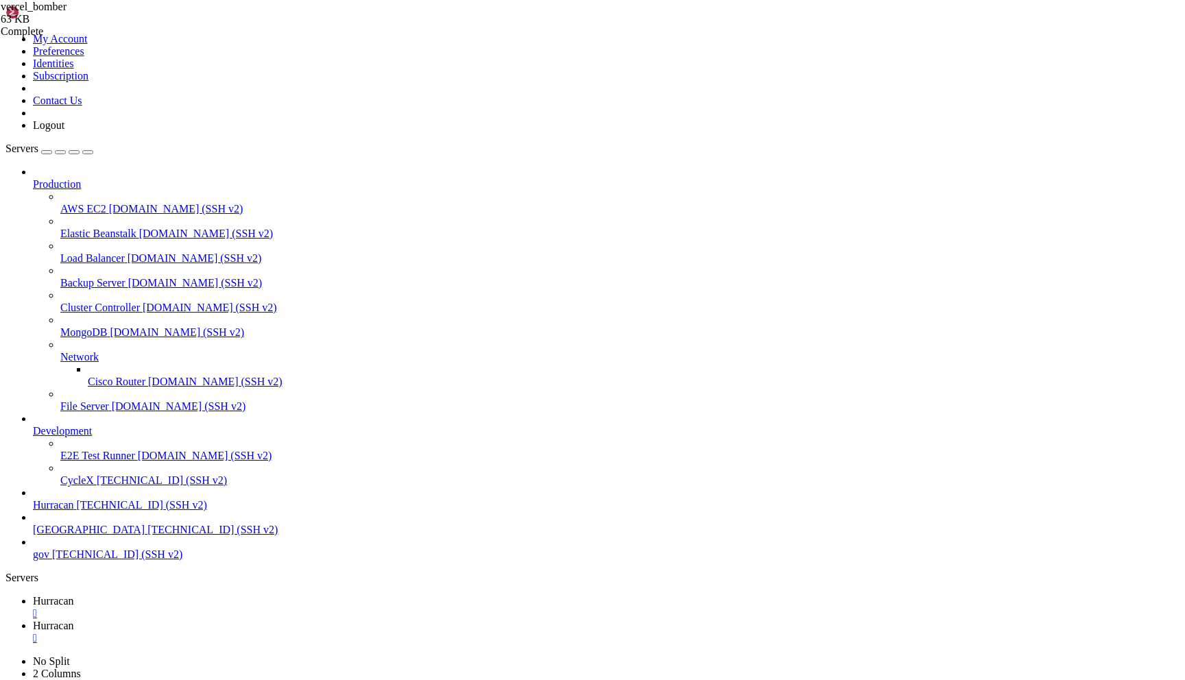
copy div "cd /home/admin/vercel_bomber chmod +x 24hour_[DOMAIN_NAME] nohup ./24hour_[DOMA…"
